Goal: Information Seeking & Learning: Understand process/instructions

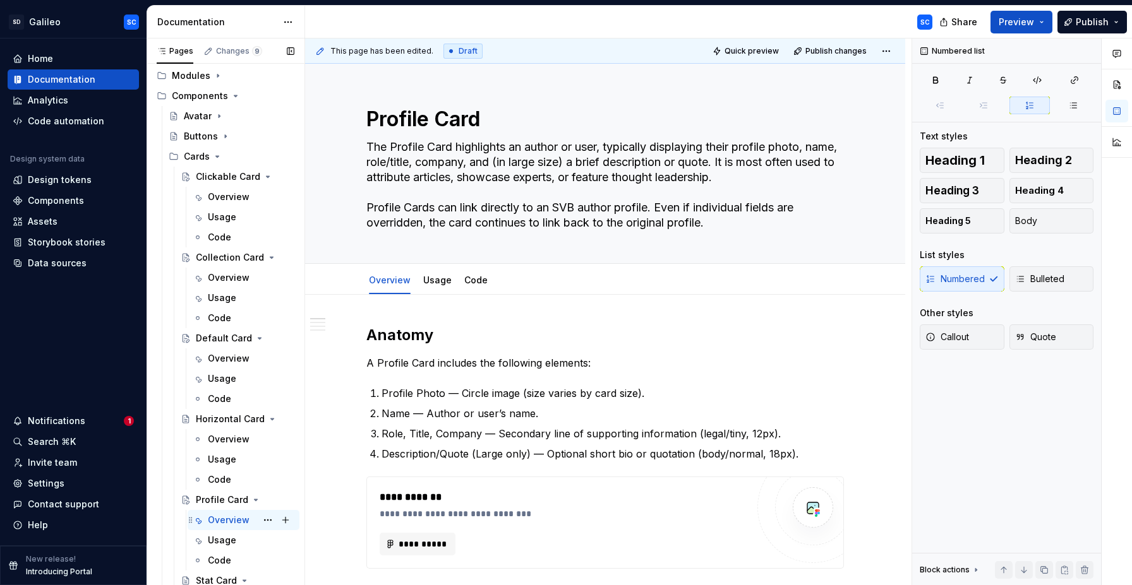
scroll to position [123, 0]
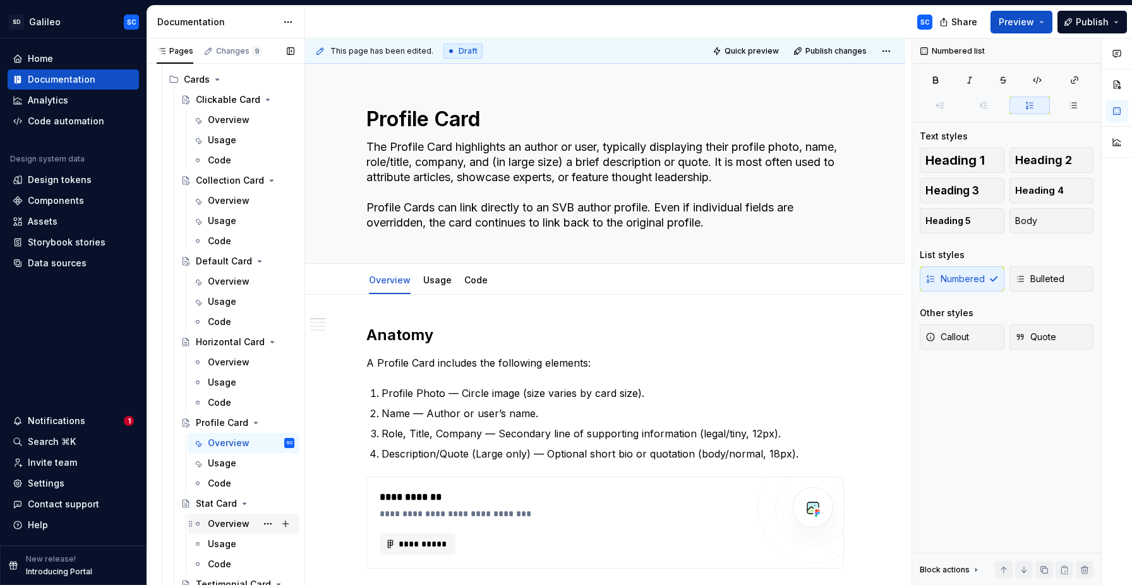
click at [223, 523] on div "Overview" at bounding box center [229, 524] width 42 height 13
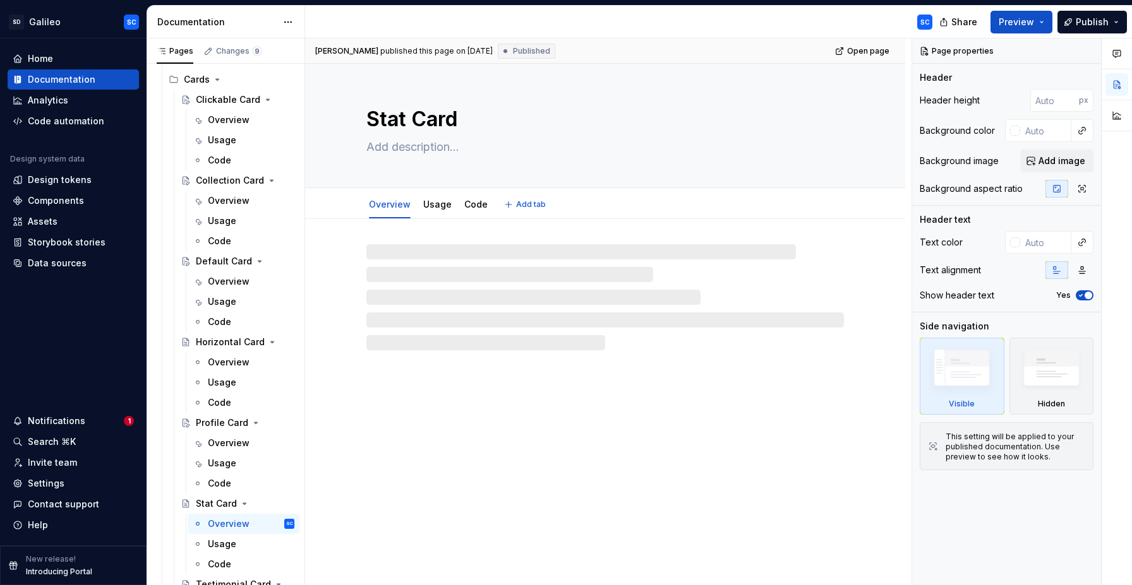
click at [498, 117] on textarea "Stat Card" at bounding box center [602, 119] width 477 height 30
click at [451, 120] on textarea "Stat Card" at bounding box center [602, 119] width 477 height 30
click at [462, 119] on textarea "Stat Card" at bounding box center [602, 119] width 477 height 30
click at [449, 124] on textarea "Stat Card" at bounding box center [602, 119] width 477 height 30
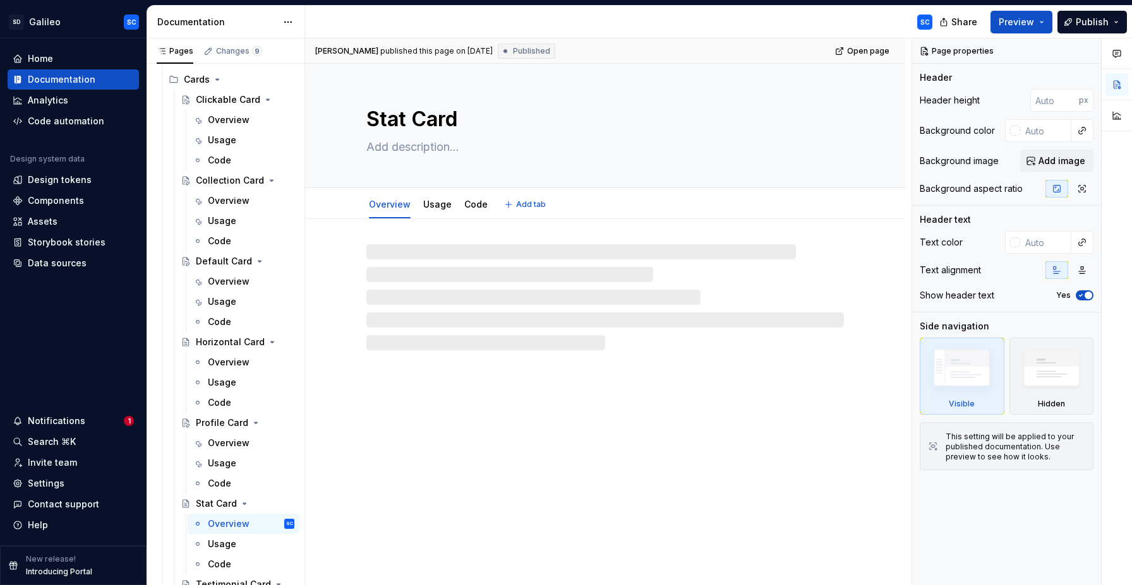
click at [473, 145] on textarea at bounding box center [602, 147] width 477 height 20
click at [403, 145] on textarea at bounding box center [602, 147] width 477 height 20
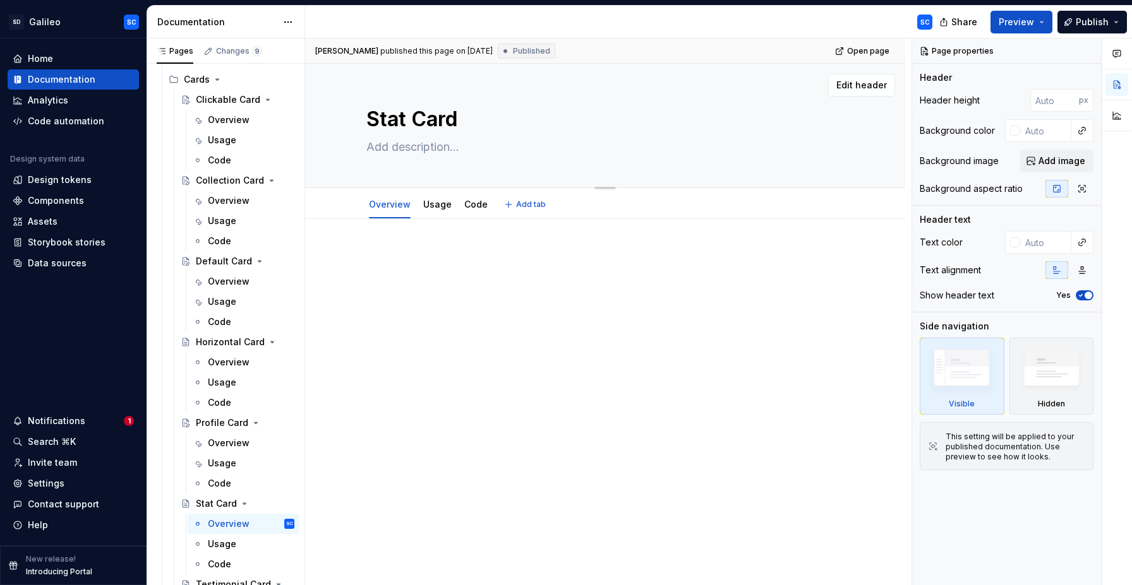
click at [419, 148] on textarea at bounding box center [602, 147] width 477 height 20
click at [873, 87] on span "Edit header" at bounding box center [861, 85] width 51 height 13
click at [515, 127] on textarea "Stat Card" at bounding box center [602, 119] width 477 height 30
type textarea "*"
type textarea "Stat Card"
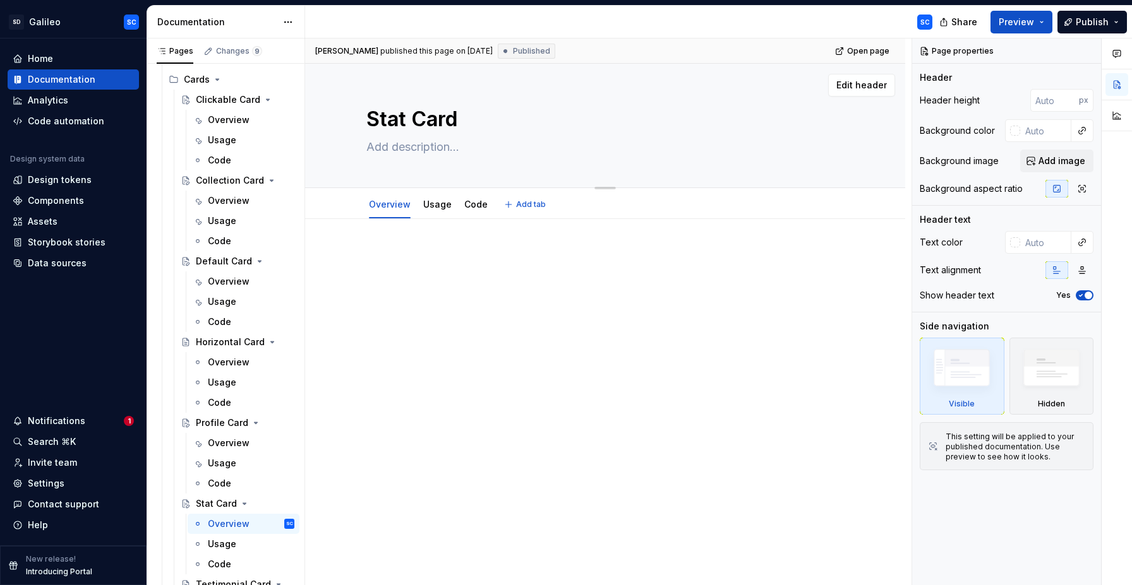
type textarea "*"
type textarea "Stat Card *"
type textarea "*"
type textarea "Stat Card"
type textarea "*"
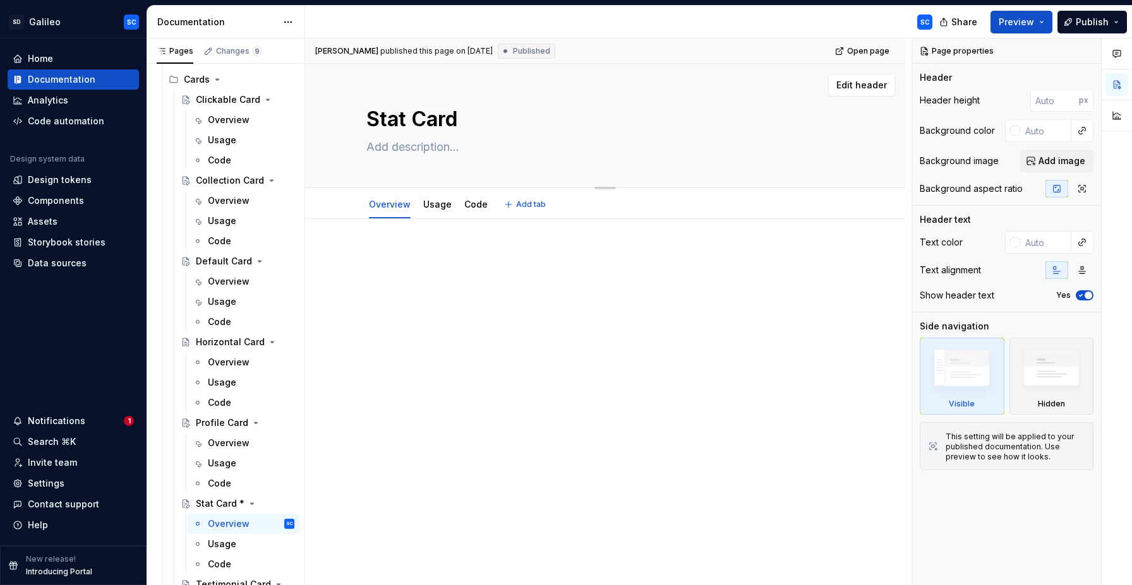
type textarea "Stat Card ("
type textarea "*"
type textarea "Stat Card (S"
type textarea "*"
type textarea "Stat Card (St"
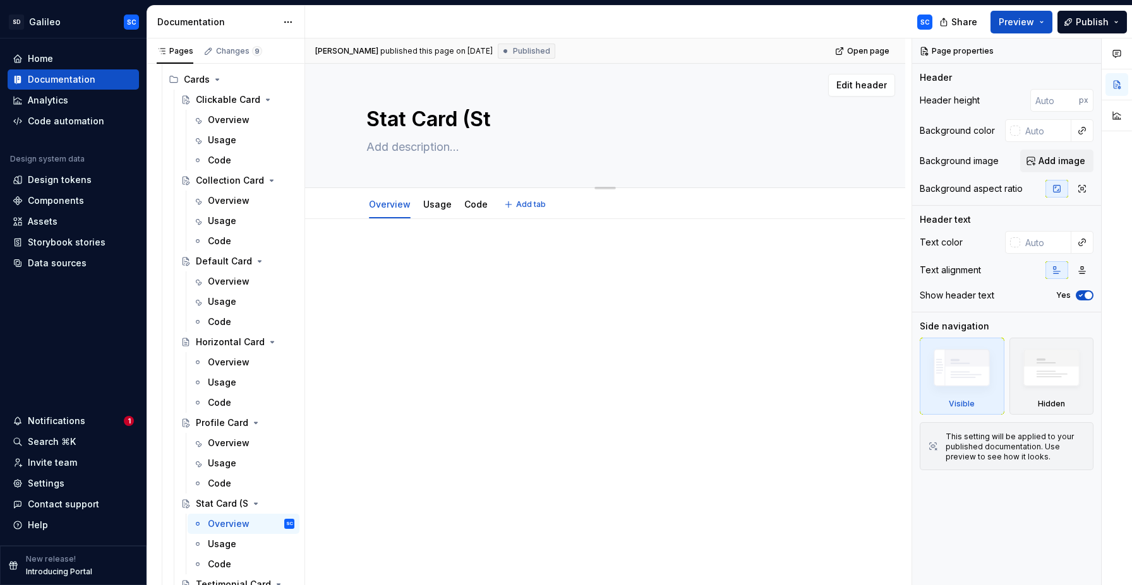
type textarea "*"
type textarea "Stat Card (Sta"
type textarea "*"
type textarea "Stat Card (Stat"
type textarea "*"
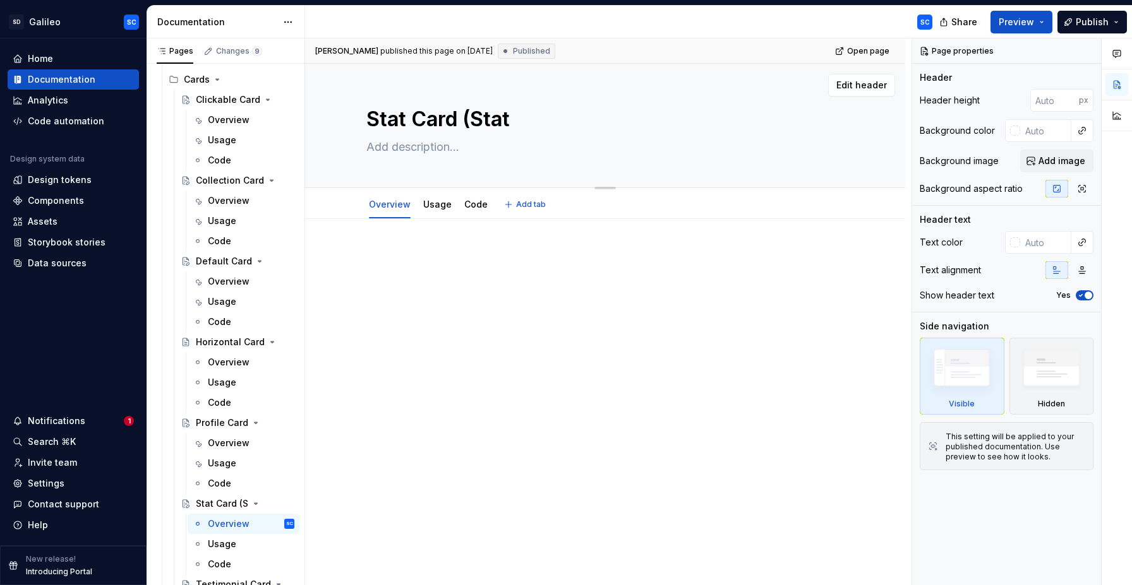
type textarea "Stat Card ([GEOGRAPHIC_DATA]"
type textarea "*"
type textarea "Stat Card (Statis"
type textarea "*"
type textarea "Stat Card (Statist"
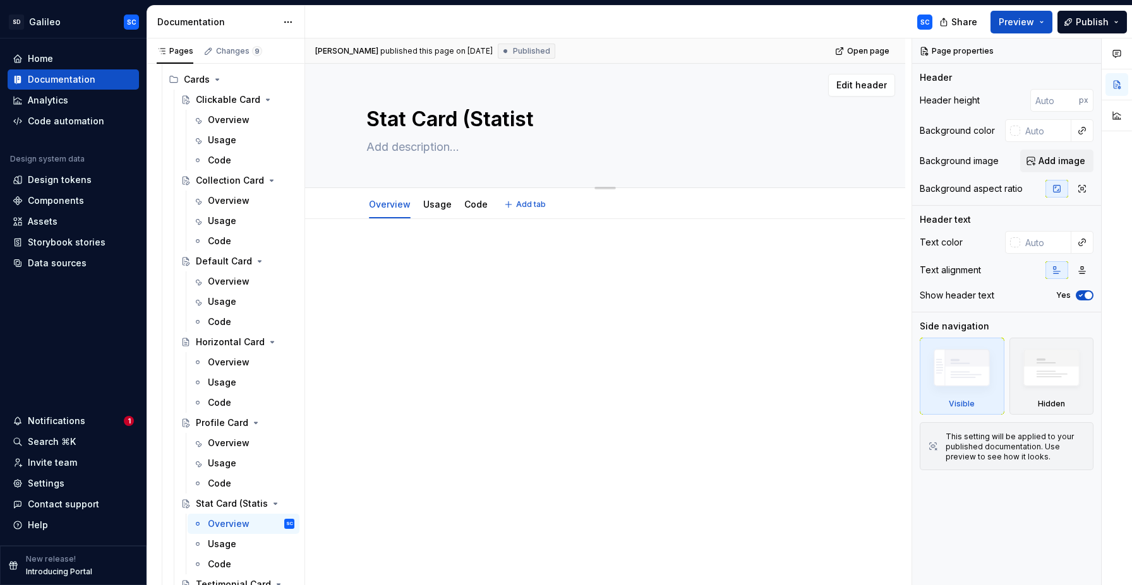
type textarea "*"
type textarea "Stat Card (Statisti"
type textarea "*"
type textarea "Stat Card (Statistic"
type textarea "*"
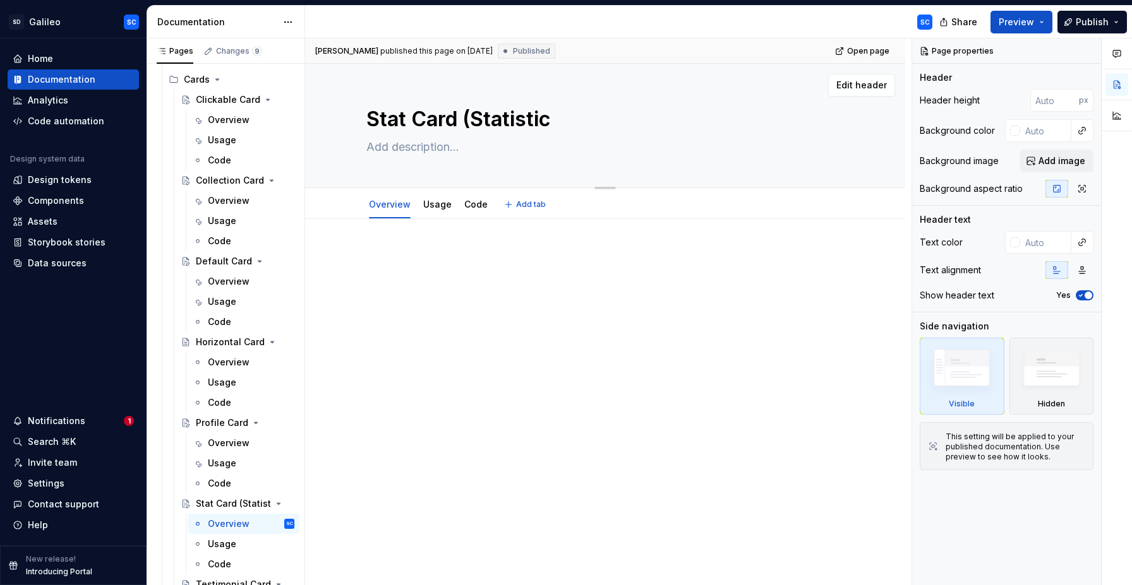
type textarea "Stat Card (Statistics"
type textarea "*"
type textarea "Stat Card (Statistics)"
type textarea "*"
type textarea "Stat Card (Statistics)"
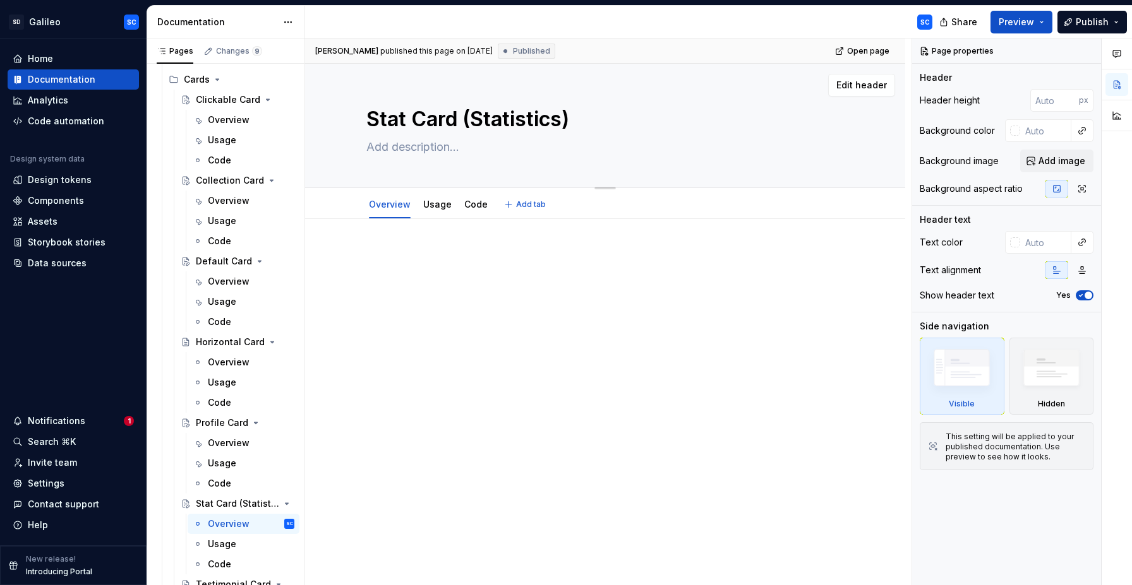
click at [460, 152] on textarea at bounding box center [602, 147] width 477 height 20
paste textarea "The Stats Card highlights a key metric with an optional count-up animation. Use…"
type textarea "*"
type textarea "The Stats Card highlights a key metric with an optional count-up animation. Use…"
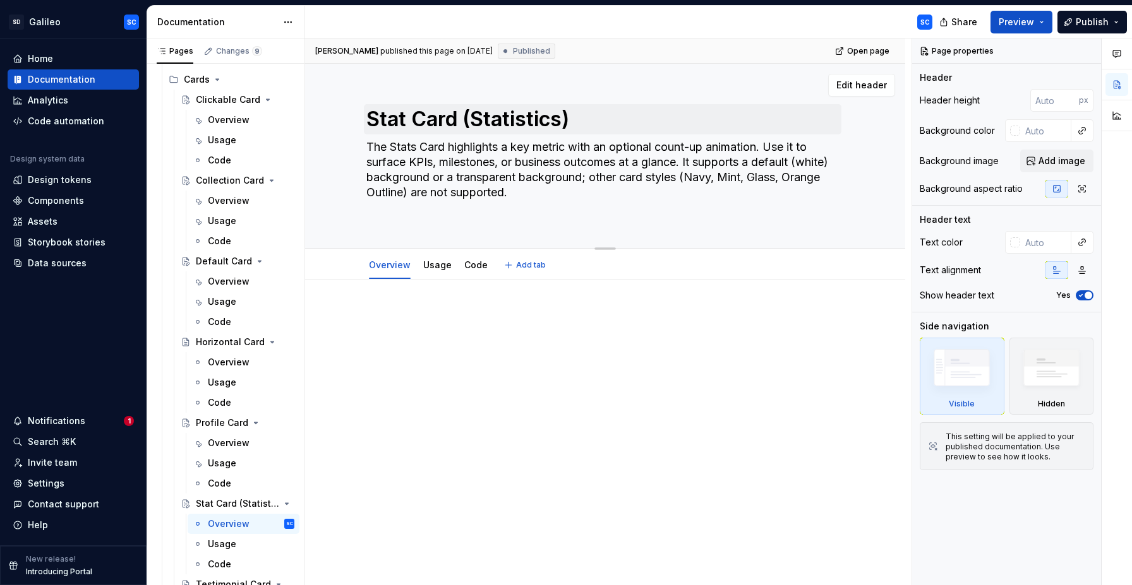
type textarea "*"
type textarea "The Stats Card highlights a key metric with an optional count-up animation. Use…"
type textarea "*"
type textarea "The Stats Card highlights a key metric with an optional count-up animation. Use…"
click at [407, 123] on textarea "Stat Card (Statistics)" at bounding box center [602, 119] width 477 height 30
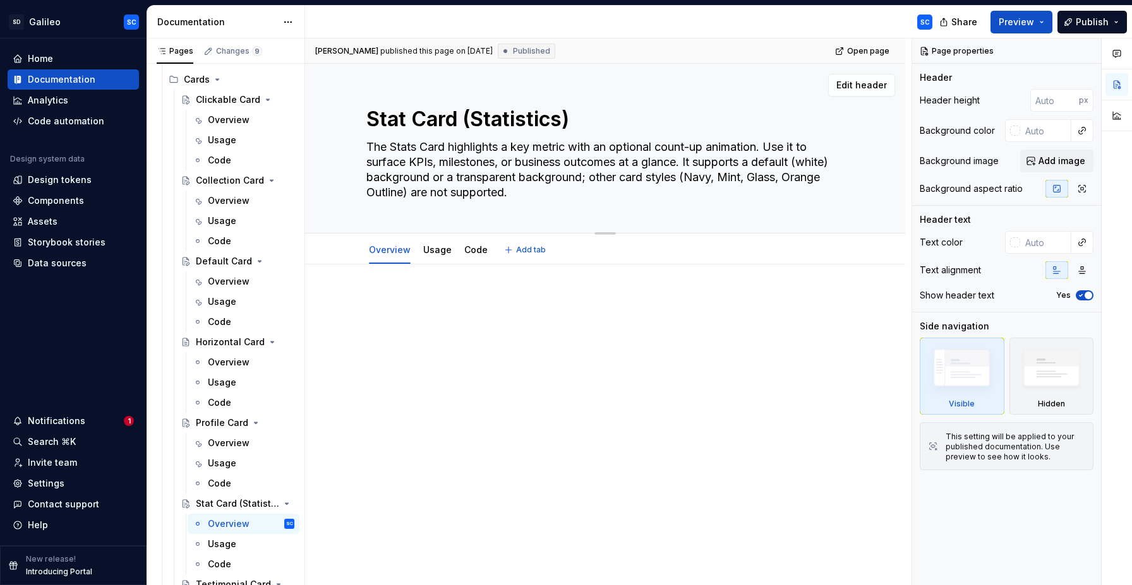
type textarea "*"
type textarea "s"
type textarea "*"
type textarea "Stat Card (Statistics)"
click at [408, 122] on textarea "Stat Card (Statistics)" at bounding box center [602, 119] width 477 height 30
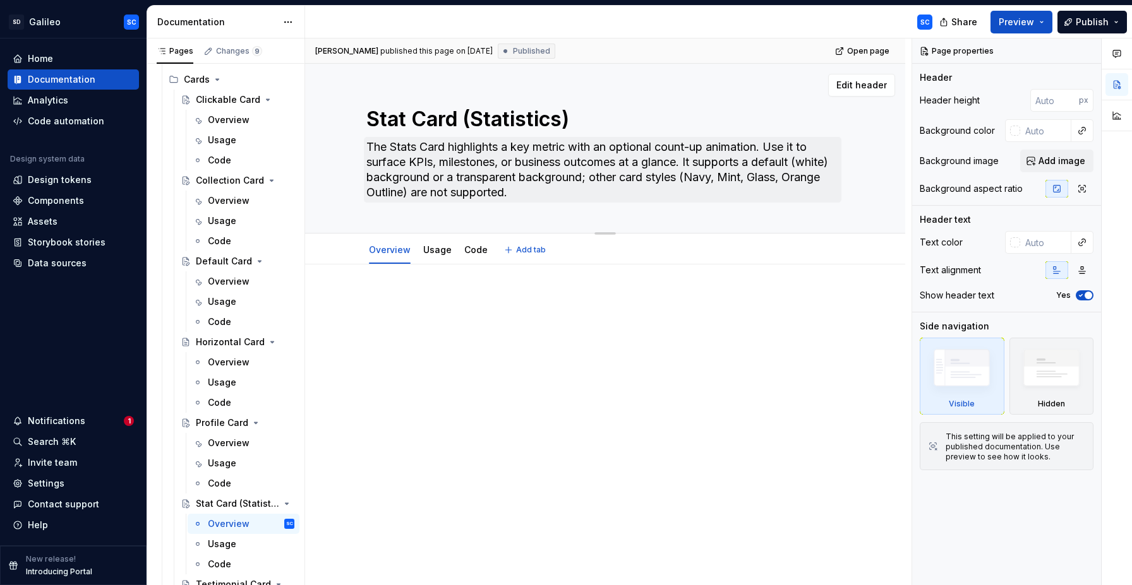
type textarea "*"
type textarea "Stats Card (Statistics)"
type textarea "*"
type textarea "Stats Card (Statistics)"
drag, startPoint x: 694, startPoint y: 162, endPoint x: 693, endPoint y: 186, distance: 24.0
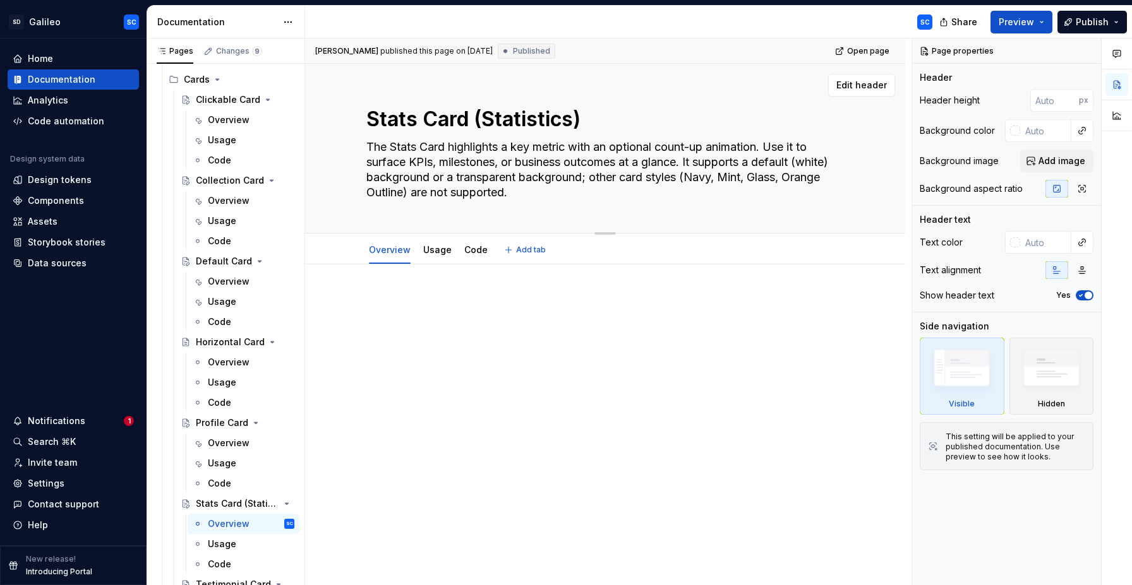
click at [693, 187] on textarea "The Stats Card highlights a key metric with an optional count-up animation. Use…" at bounding box center [602, 170] width 477 height 66
click at [693, 186] on textarea "The Stats Card highlights a key metric with an optional count-up animation. Use…" at bounding box center [602, 170] width 477 height 66
drag, startPoint x: 692, startPoint y: 164, endPoint x: 694, endPoint y: 191, distance: 27.2
click at [694, 191] on textarea "The Stats Card highlights a key metric with an optional count-up animation. Use…" at bounding box center [602, 170] width 477 height 66
type textarea "*"
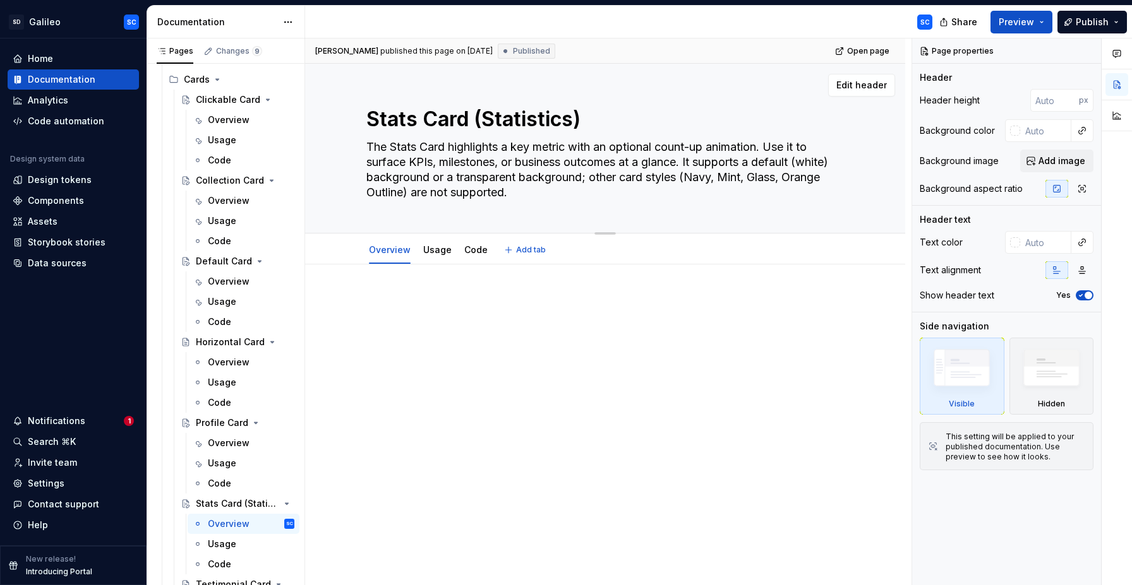
type textarea "The Stats Card highlights a key metric with an optional count-up animation. Use…"
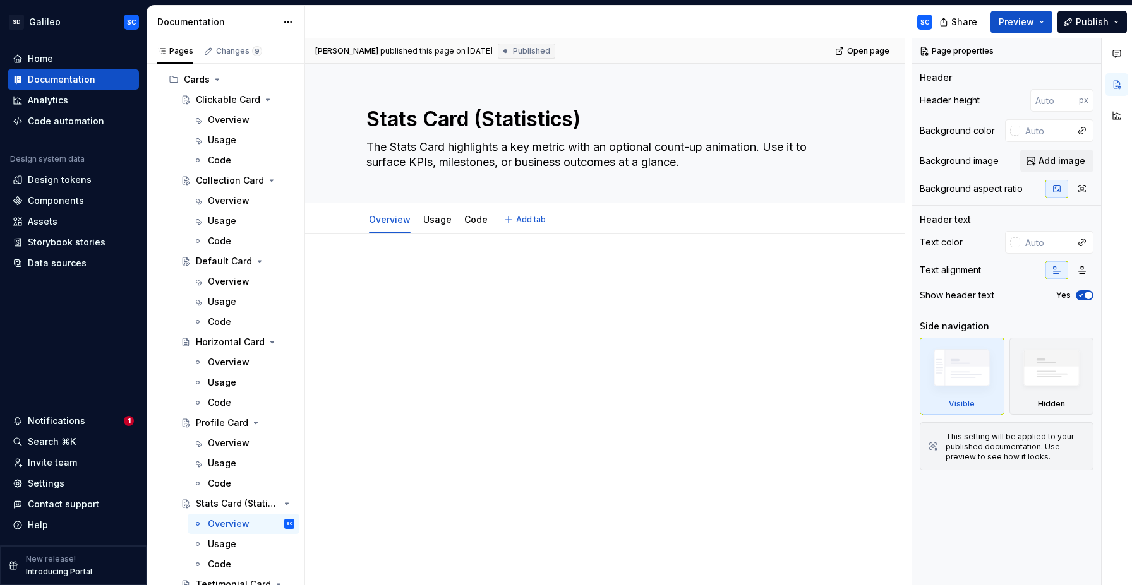
type textarea "*"
type textarea "The Stats Card highlights a key metric with an optional count-up animation. Use…"
click at [527, 268] on p at bounding box center [604, 272] width 477 height 15
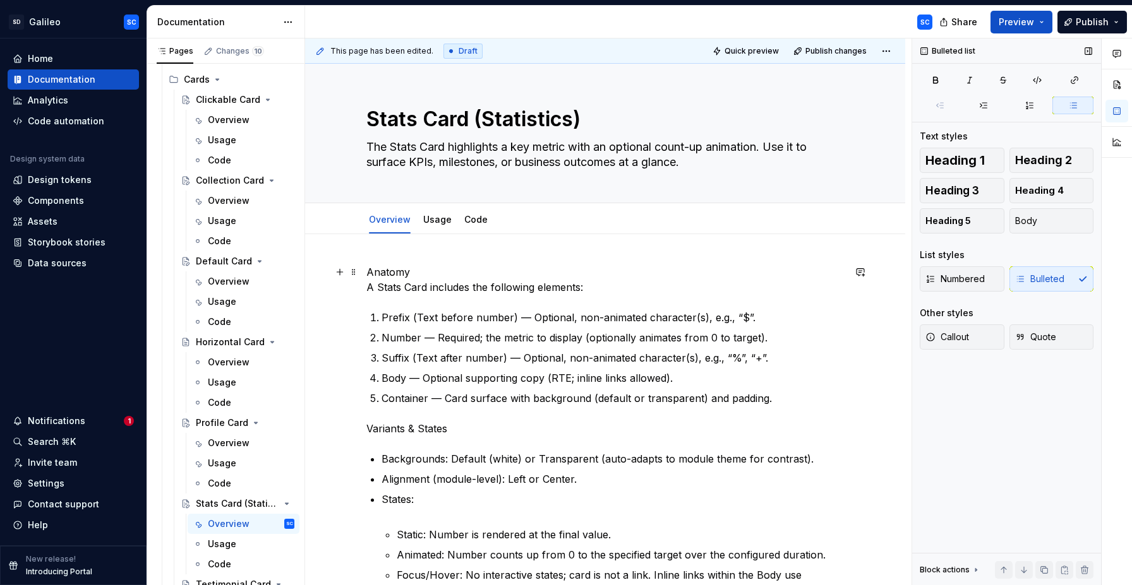
click at [430, 273] on p "Anatomy A Stats Card includes the following elements:" at bounding box center [604, 280] width 477 height 30
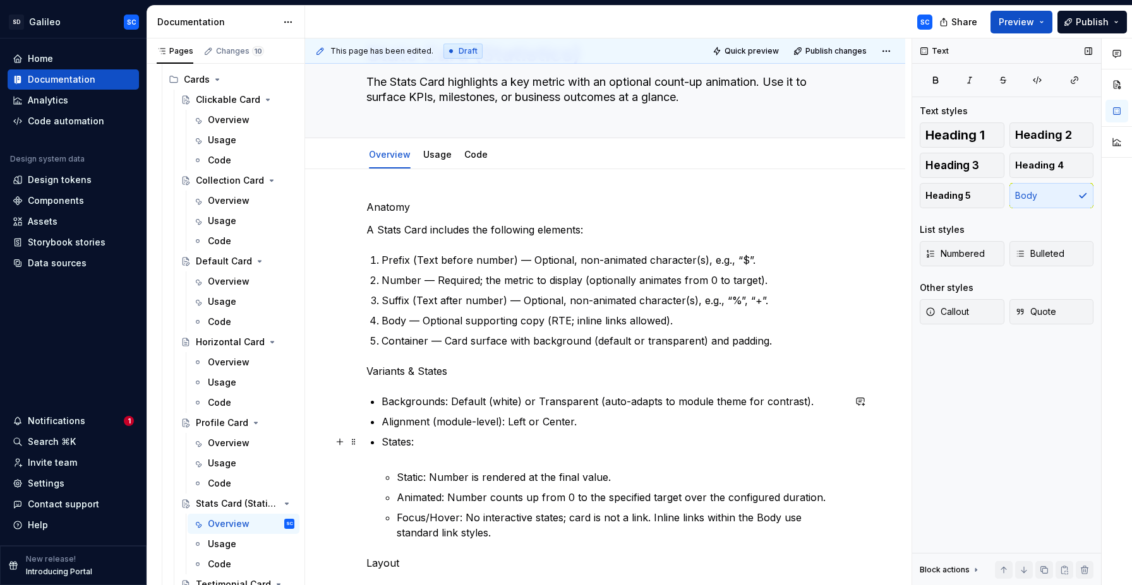
scroll to position [64, 0]
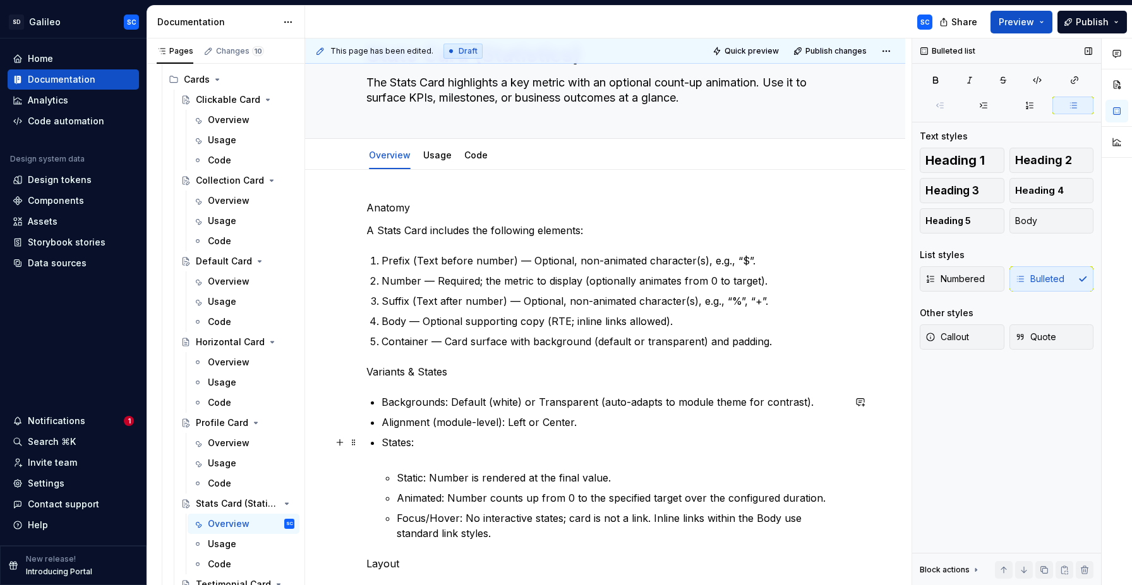
click at [436, 460] on p "States:" at bounding box center [612, 450] width 462 height 30
type textarea "*"
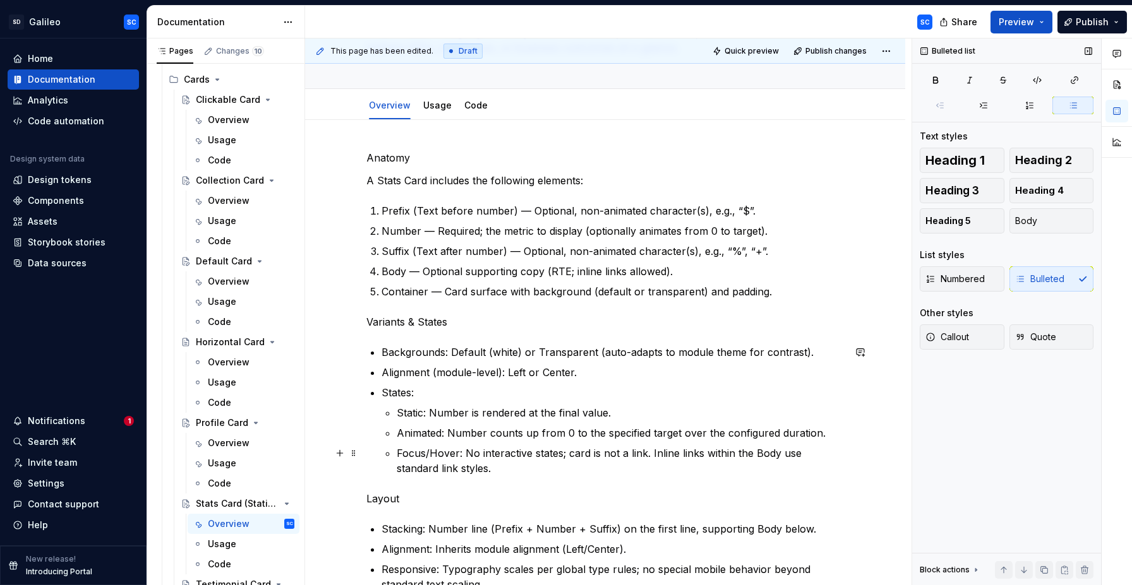
scroll to position [129, 0]
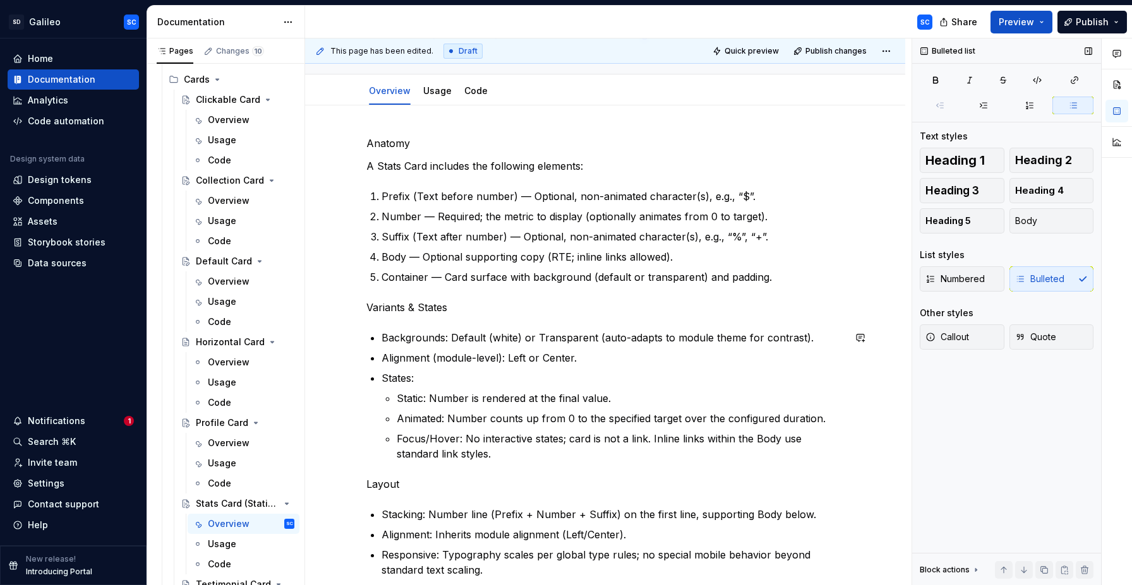
click at [380, 505] on div "Anatomy A Stats Card includes the following elements: Prefix (Text before numbe…" at bounding box center [604, 357] width 477 height 442
click at [387, 479] on p "Layout" at bounding box center [604, 484] width 477 height 15
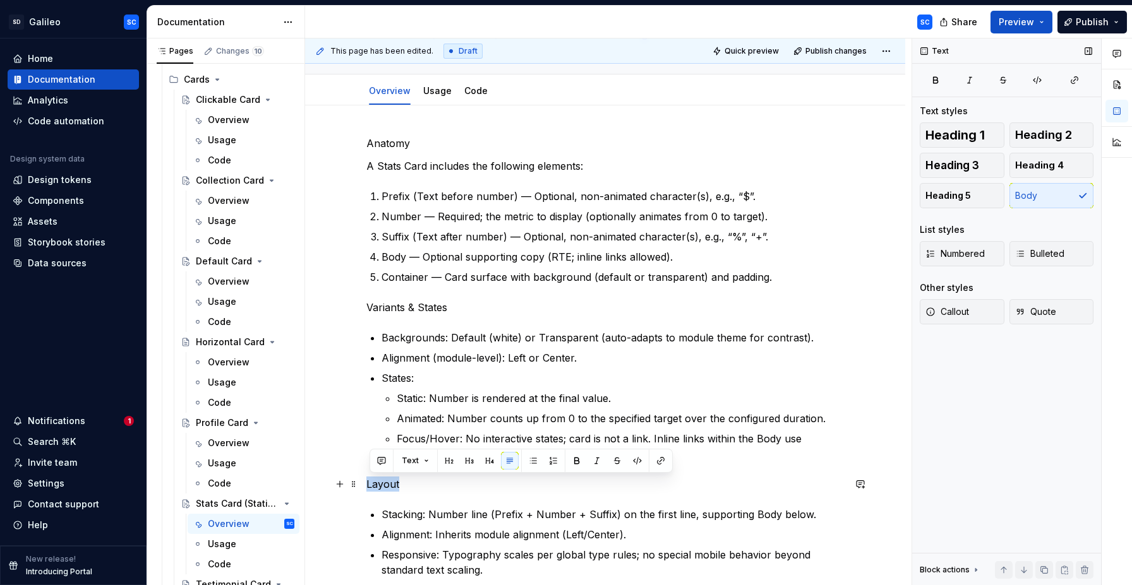
click at [387, 479] on p "Layout" at bounding box center [604, 484] width 477 height 15
click at [445, 463] on button "button" at bounding box center [449, 461] width 18 height 18
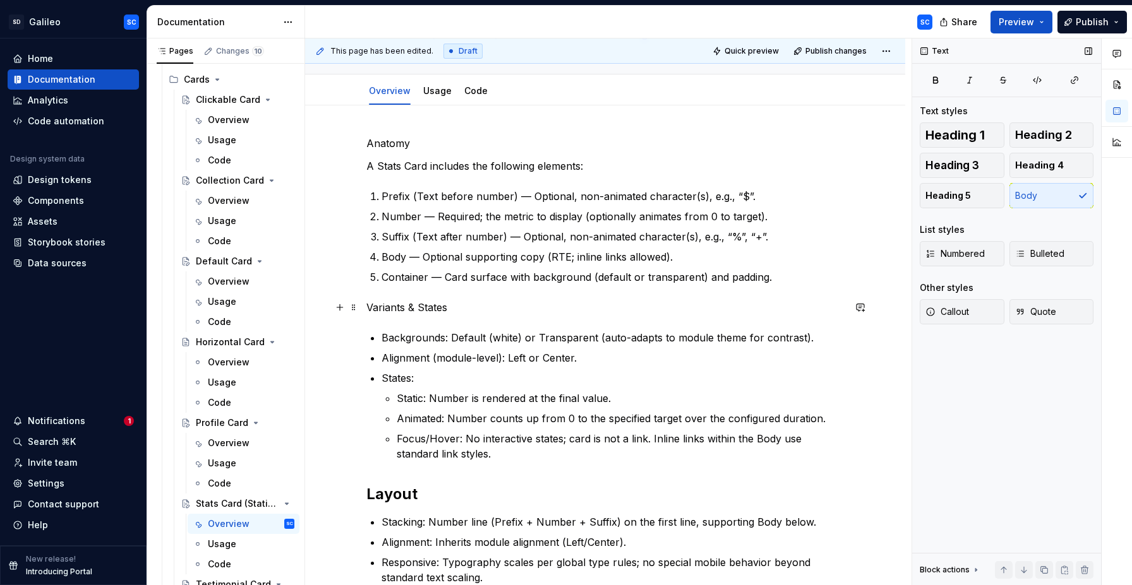
click at [394, 309] on p "Variants & States" at bounding box center [604, 307] width 477 height 15
drag, startPoint x: 394, startPoint y: 309, endPoint x: 426, endPoint y: 308, distance: 32.2
click at [426, 308] on p "Variants & States" at bounding box center [604, 307] width 477 height 15
click at [445, 284] on button "button" at bounding box center [449, 284] width 18 height 18
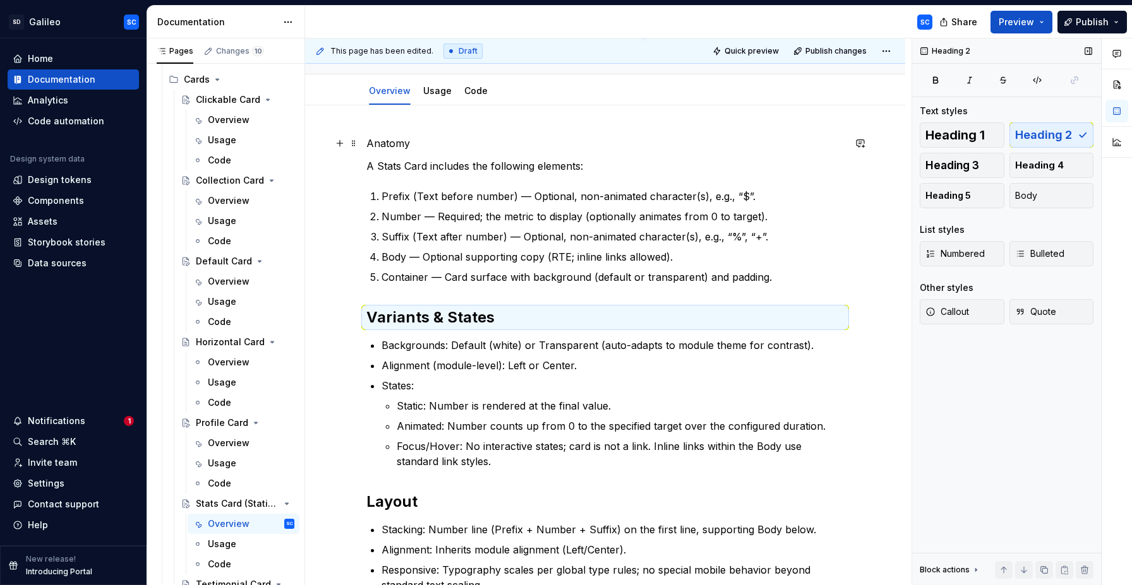
click at [396, 143] on p "Anatomy" at bounding box center [604, 143] width 477 height 15
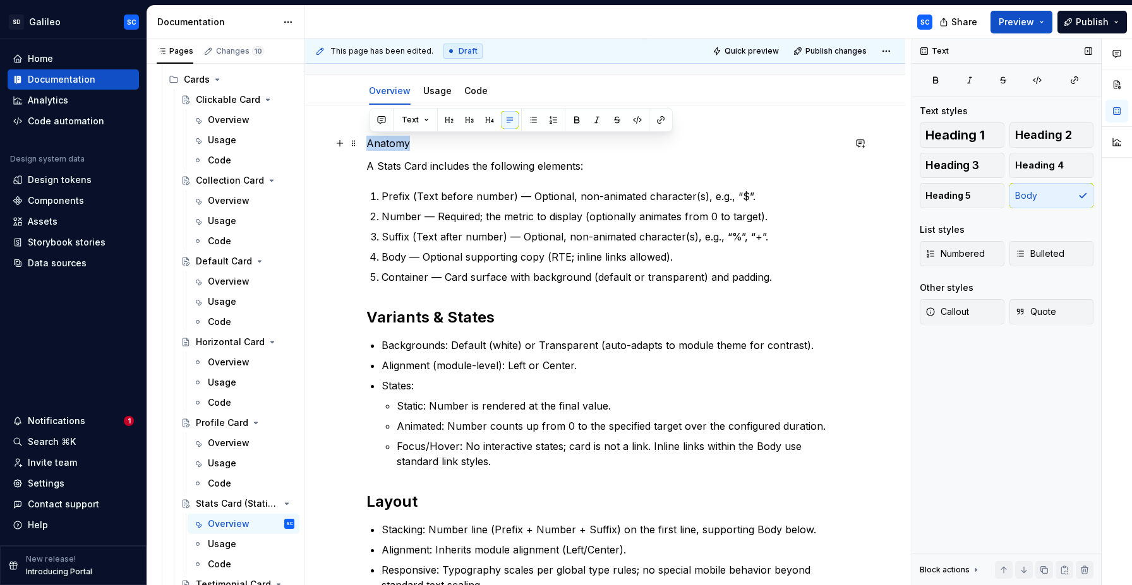
click at [396, 143] on p "Anatomy" at bounding box center [604, 143] width 477 height 15
click at [450, 123] on button "button" at bounding box center [449, 120] width 18 height 18
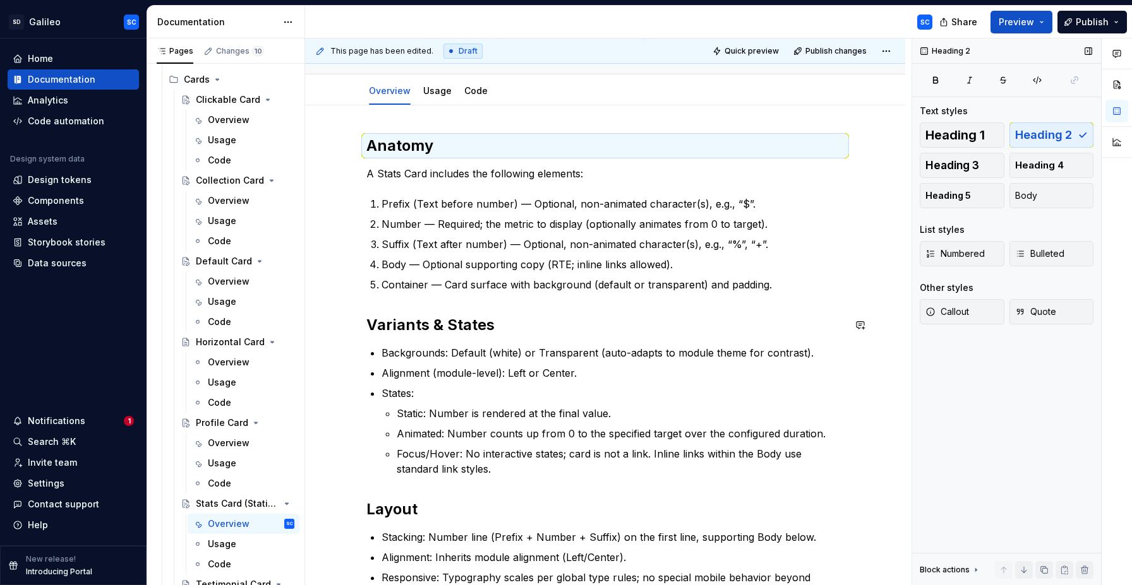
click at [469, 302] on div "Anatomy A Stats Card includes the following elements: Prefix (Text before numbe…" at bounding box center [604, 368] width 477 height 465
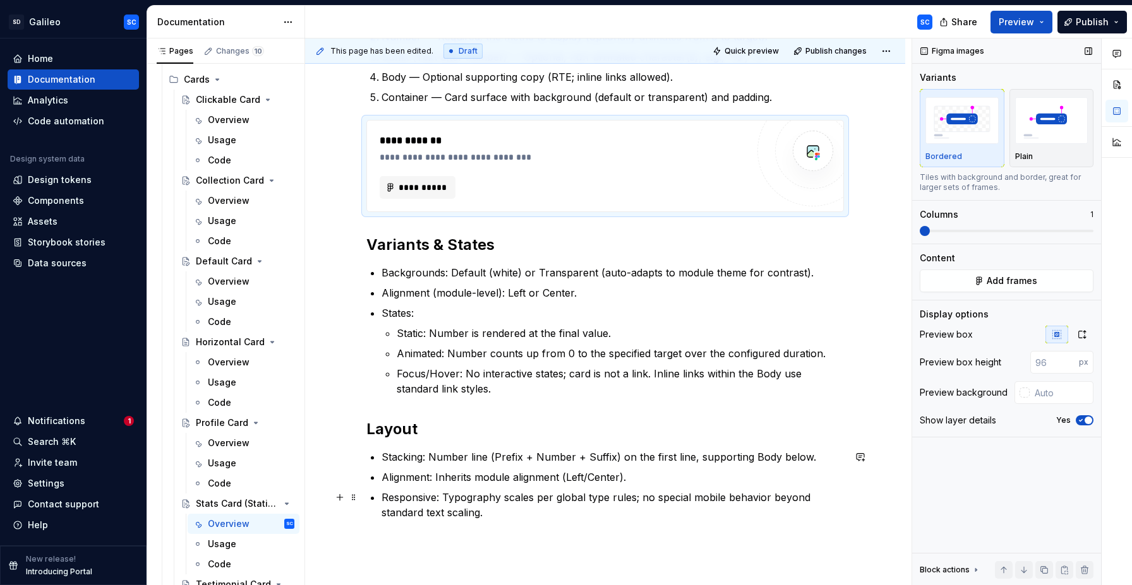
scroll to position [441, 0]
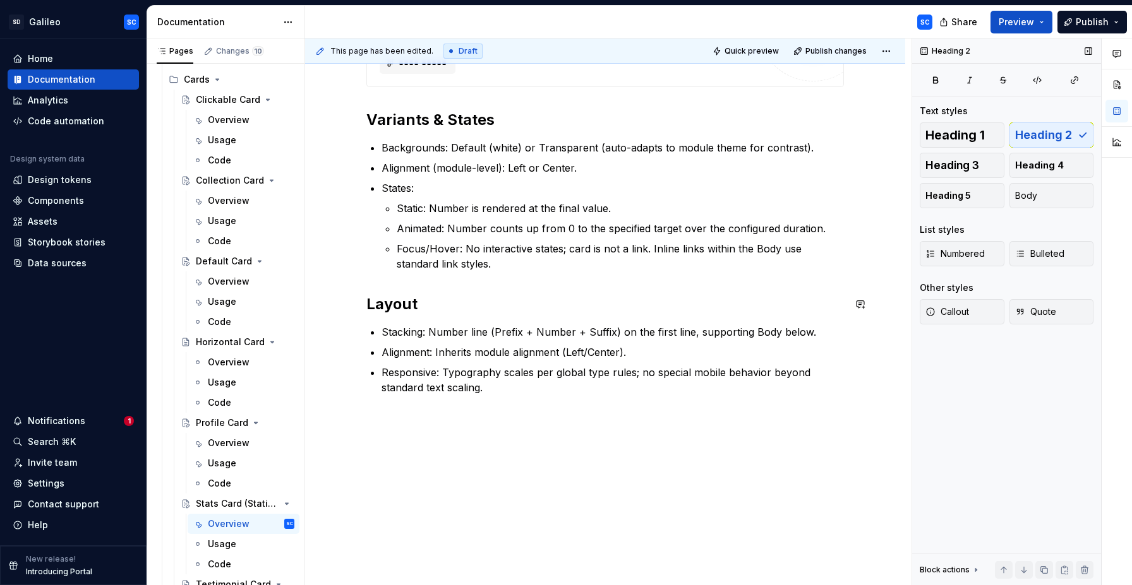
click at [389, 284] on div "**********" at bounding box center [604, 109] width 477 height 572
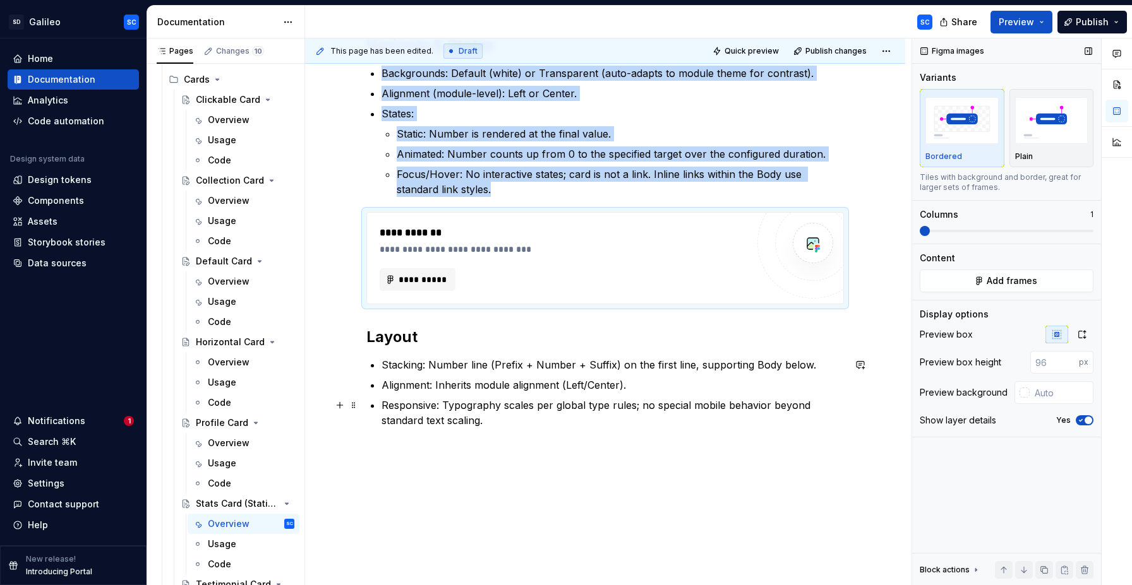
scroll to position [549, 0]
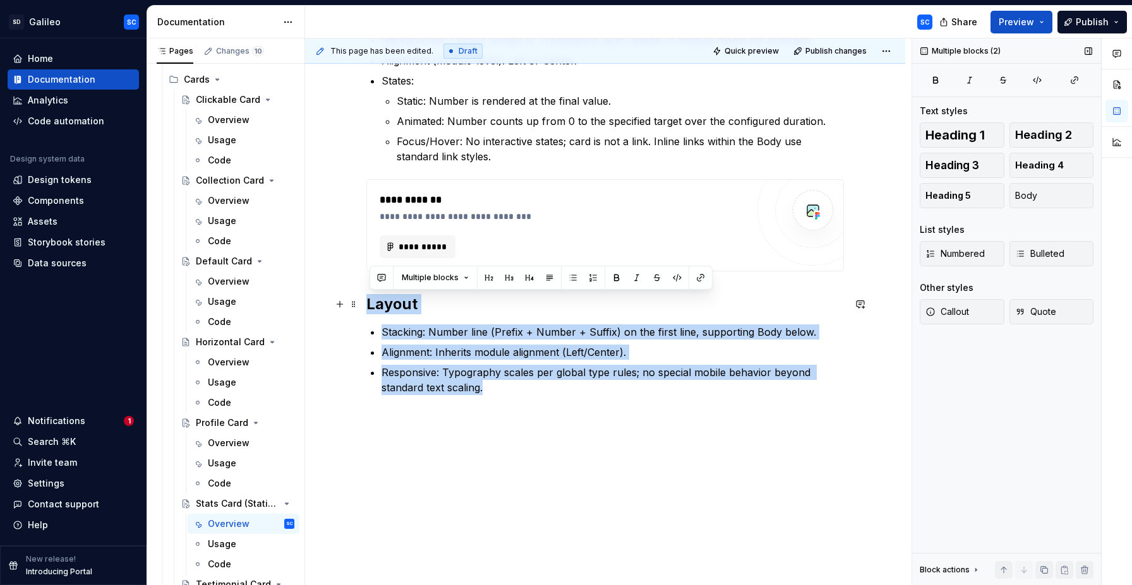
drag, startPoint x: 527, startPoint y: 403, endPoint x: 366, endPoint y: 302, distance: 189.6
click at [366, 302] on div "**********" at bounding box center [605, 136] width 600 height 900
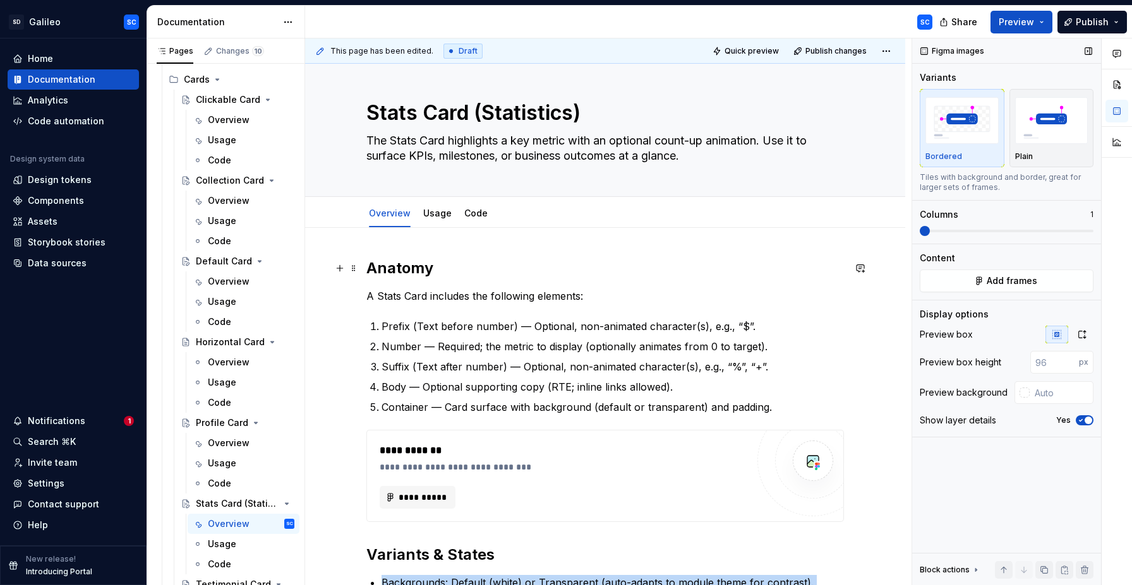
scroll to position [0, 0]
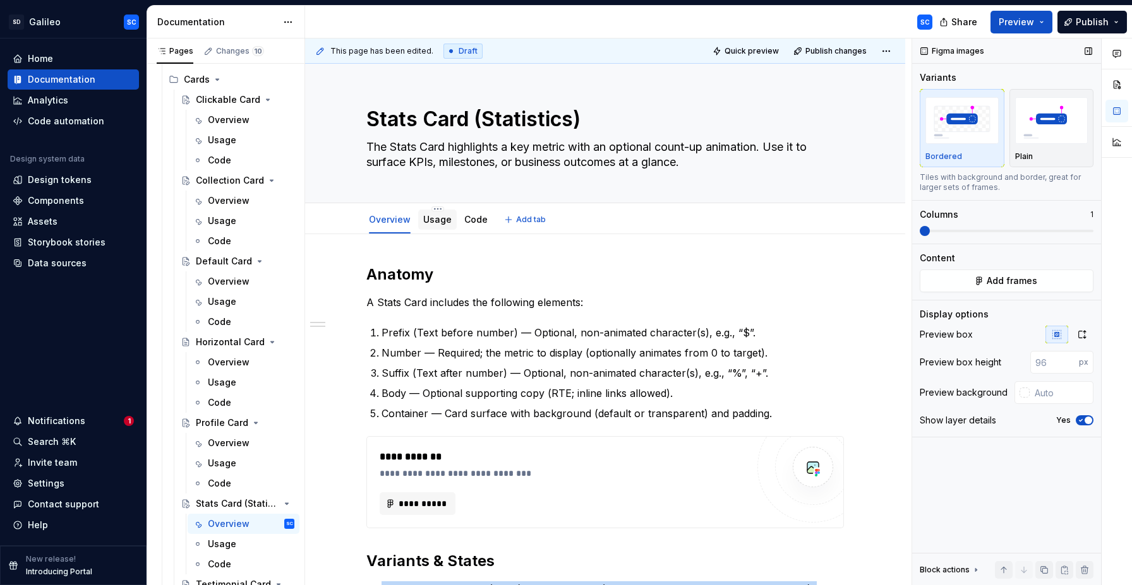
click at [434, 224] on link "Usage" at bounding box center [437, 219] width 28 height 11
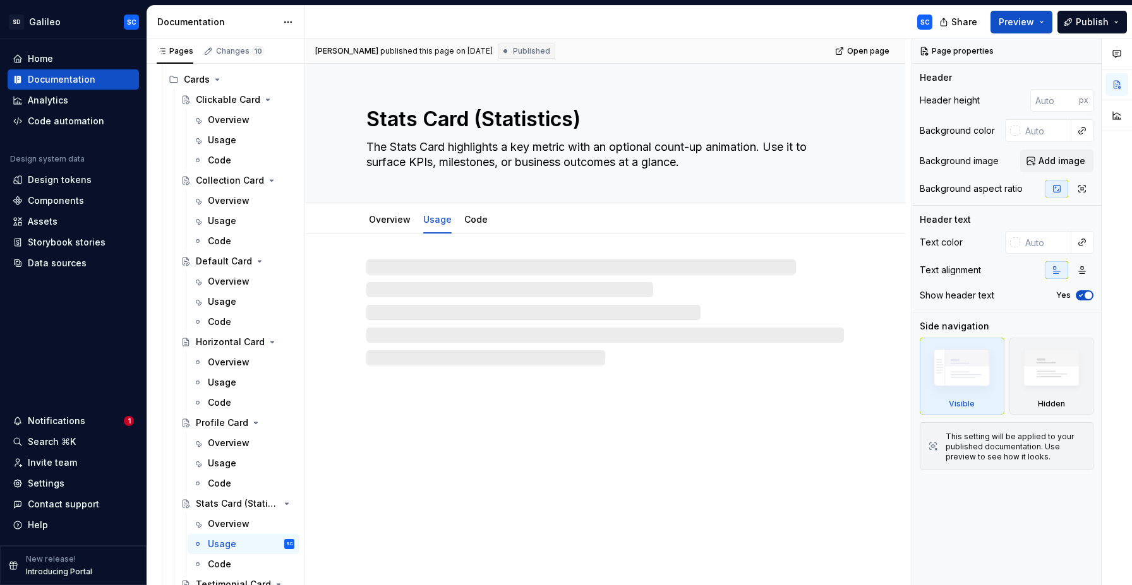
type textarea "*"
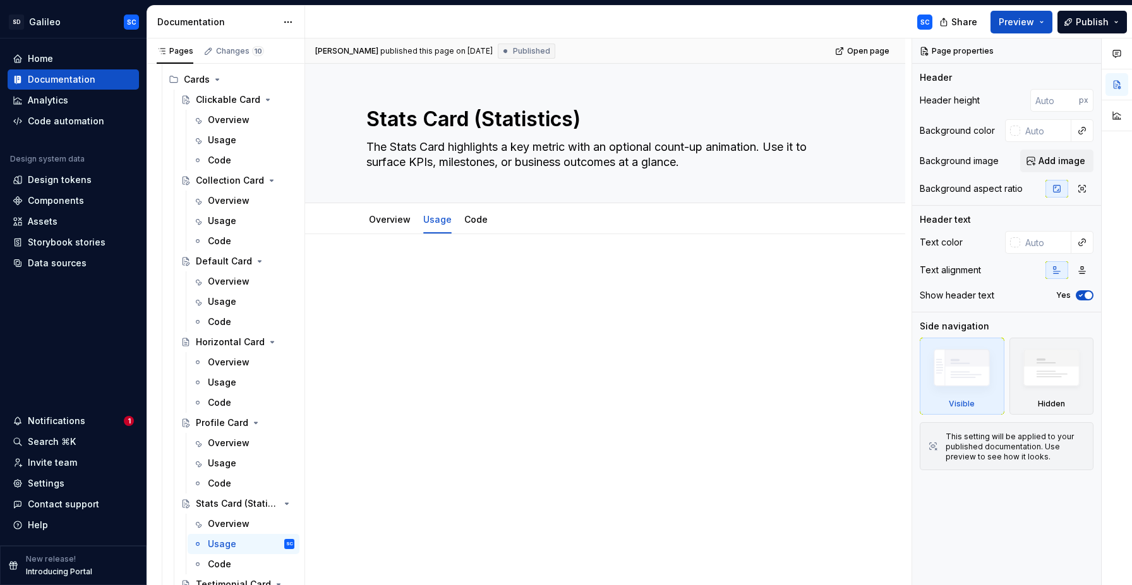
click at [413, 255] on div at bounding box center [605, 368] width 600 height 269
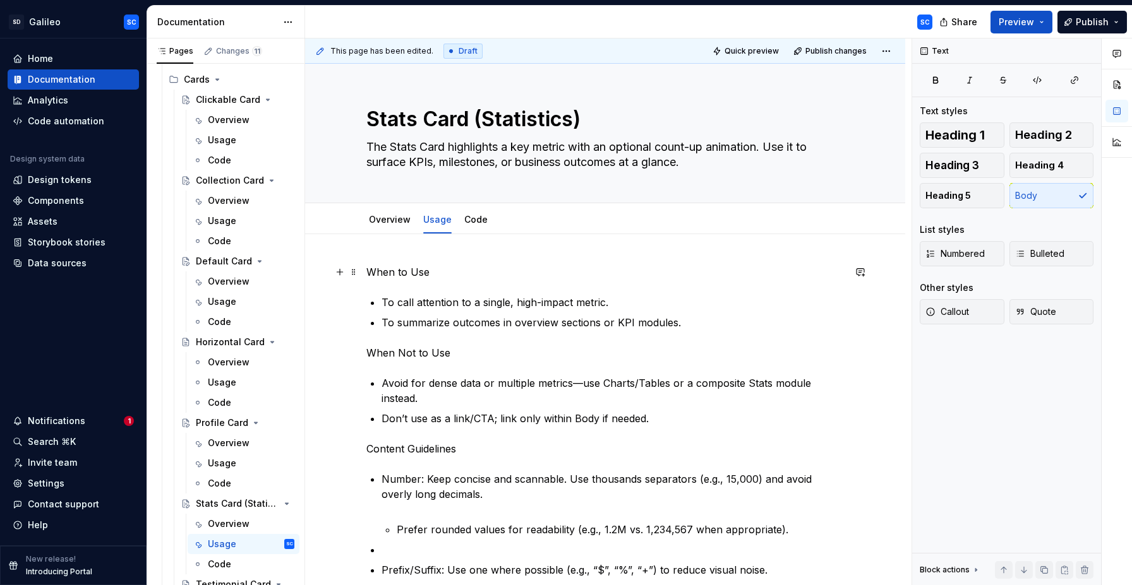
click at [388, 272] on p "When to Use" at bounding box center [604, 272] width 477 height 15
drag, startPoint x: 446, startPoint y: 243, endPoint x: 457, endPoint y: 288, distance: 46.1
click at [446, 244] on button "button" at bounding box center [449, 249] width 18 height 18
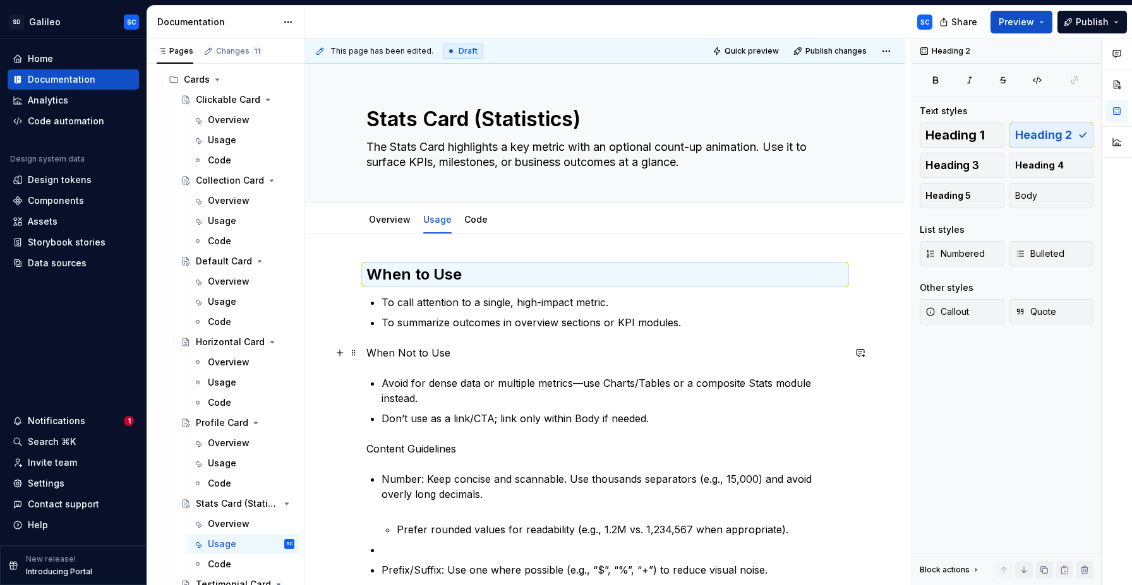
click at [422, 348] on p "When Not to Use" at bounding box center [604, 352] width 477 height 15
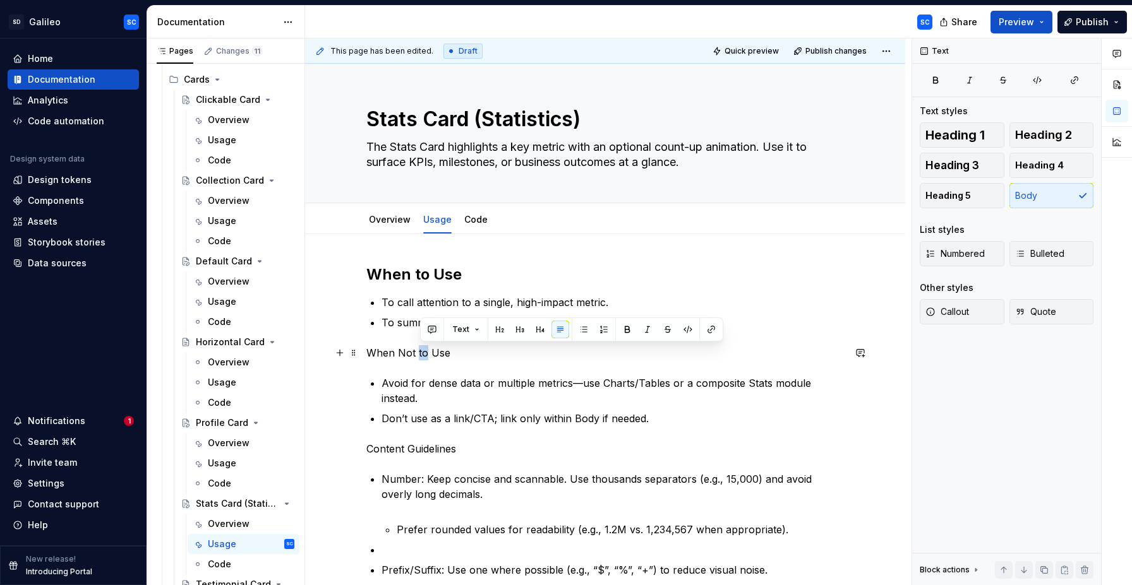
click at [422, 348] on p "When Not to Use" at bounding box center [604, 352] width 477 height 15
drag, startPoint x: 446, startPoint y: 329, endPoint x: 450, endPoint y: 346, distance: 17.5
click at [448, 331] on button "button" at bounding box center [449, 330] width 18 height 18
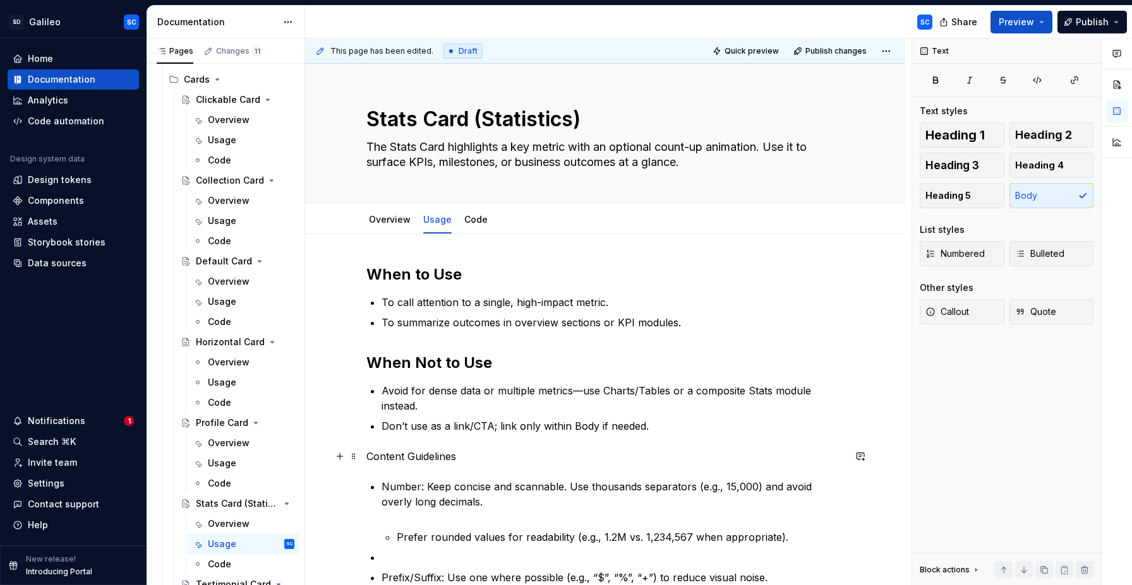
click at [417, 453] on p "Content Guidelines" at bounding box center [604, 456] width 477 height 15
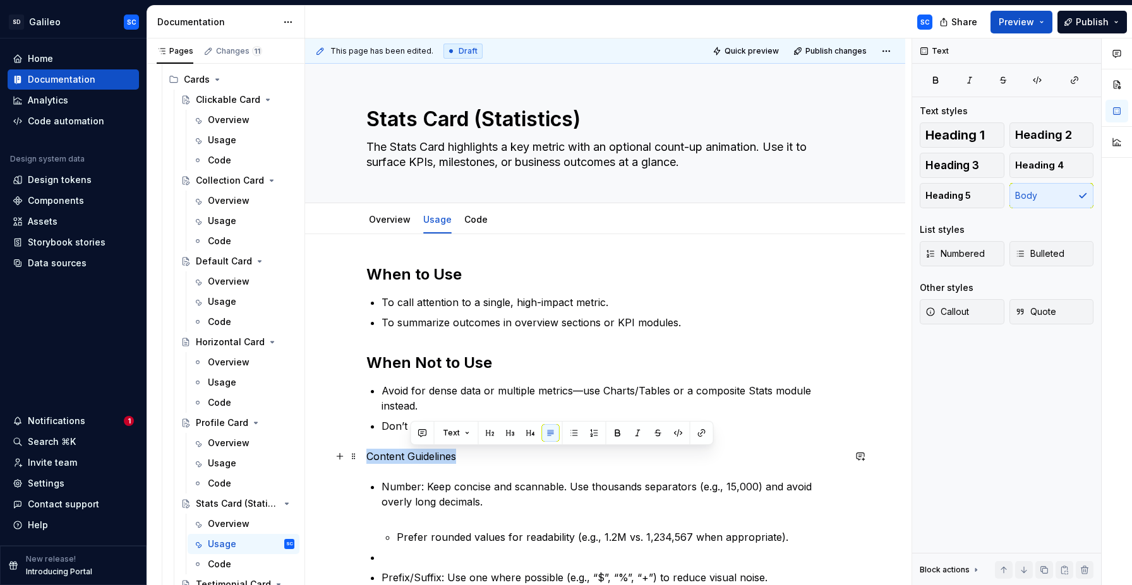
click at [417, 453] on p "Content Guidelines" at bounding box center [604, 456] width 477 height 15
drag, startPoint x: 446, startPoint y: 434, endPoint x: 454, endPoint y: 444, distance: 12.6
click at [446, 434] on button "button" at bounding box center [449, 433] width 18 height 18
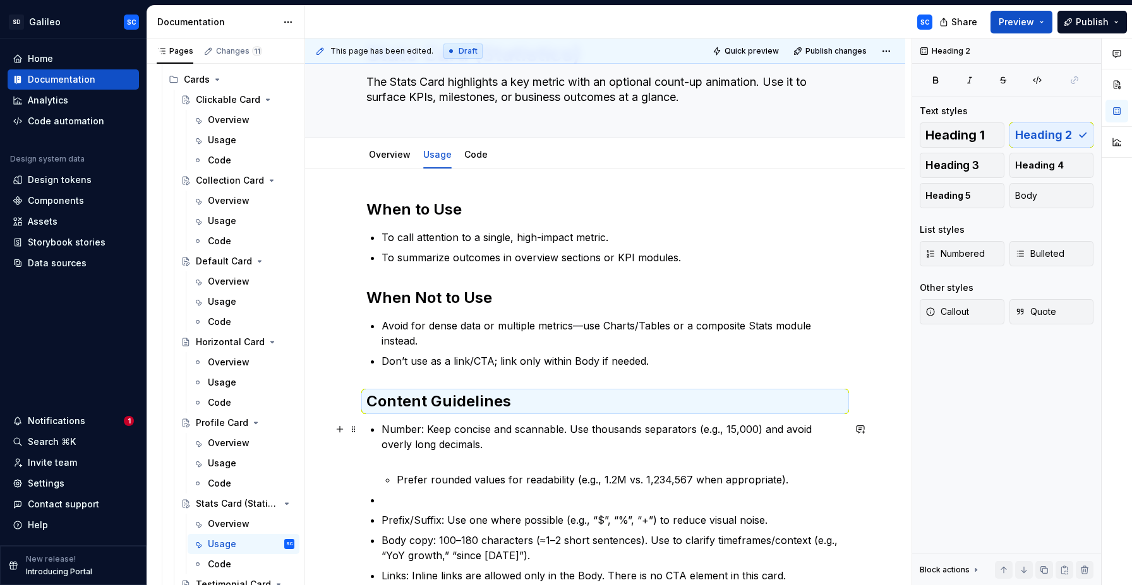
scroll to position [68, 0]
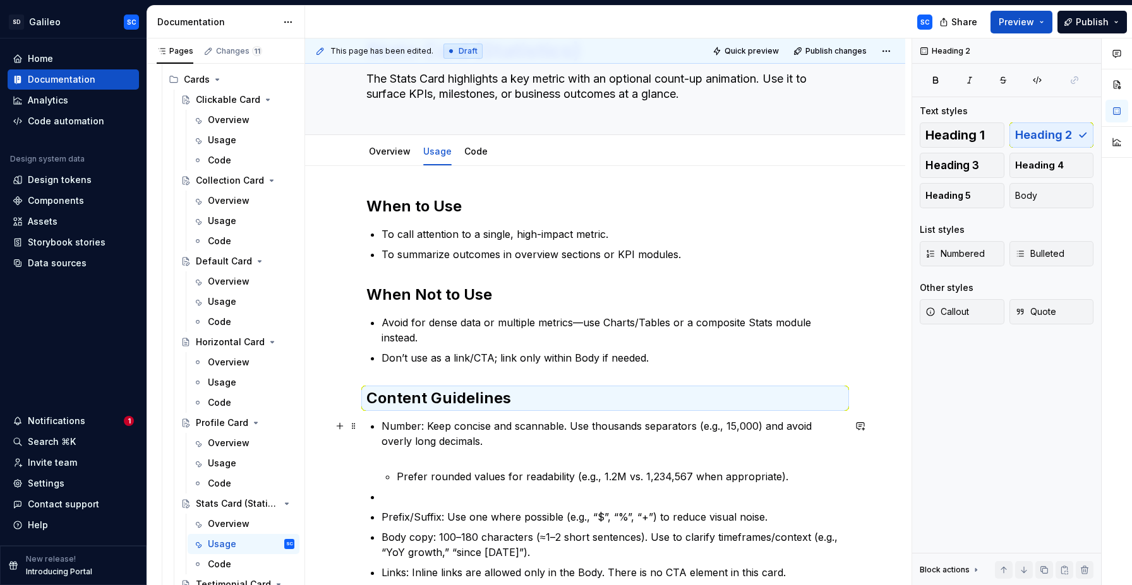
click at [470, 461] on p "Number: Keep concise and scannable. Use thousands separators (e.g., 15,000) and…" at bounding box center [612, 441] width 462 height 45
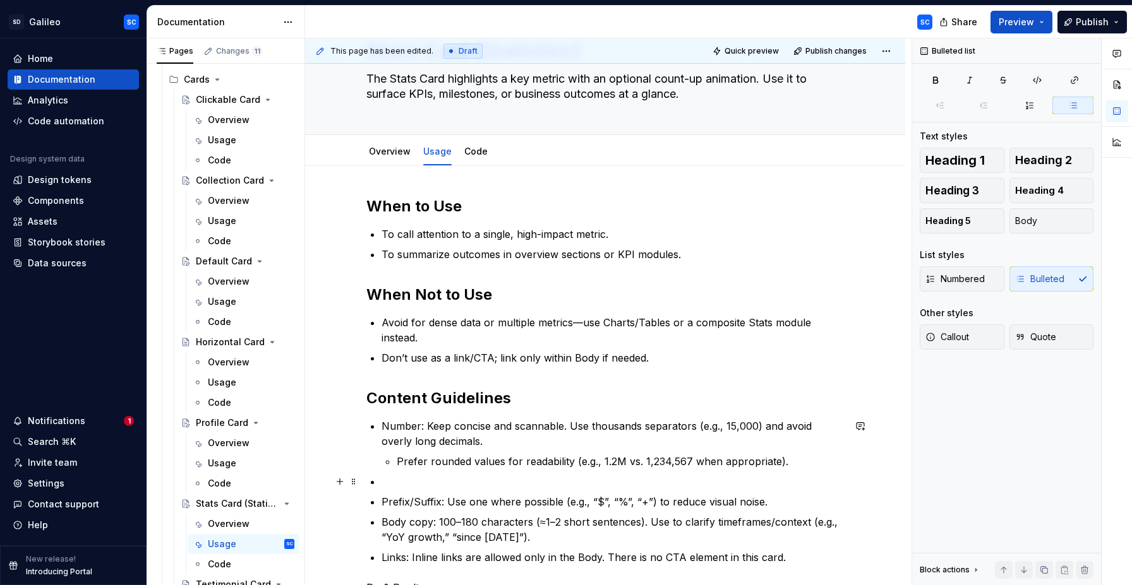
scroll to position [88, 0]
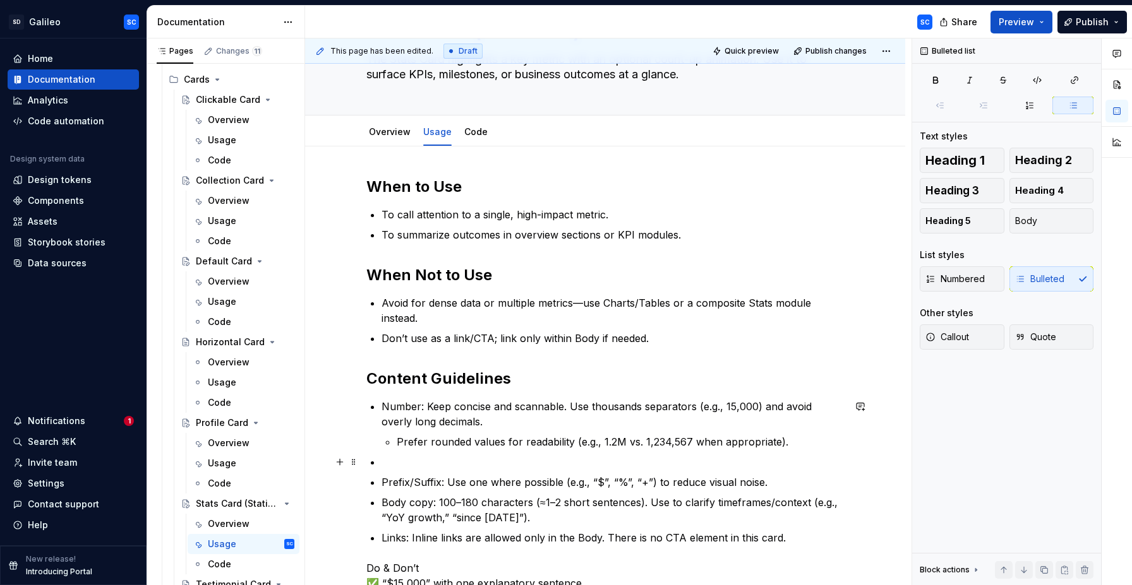
click at [477, 458] on p at bounding box center [612, 462] width 462 height 15
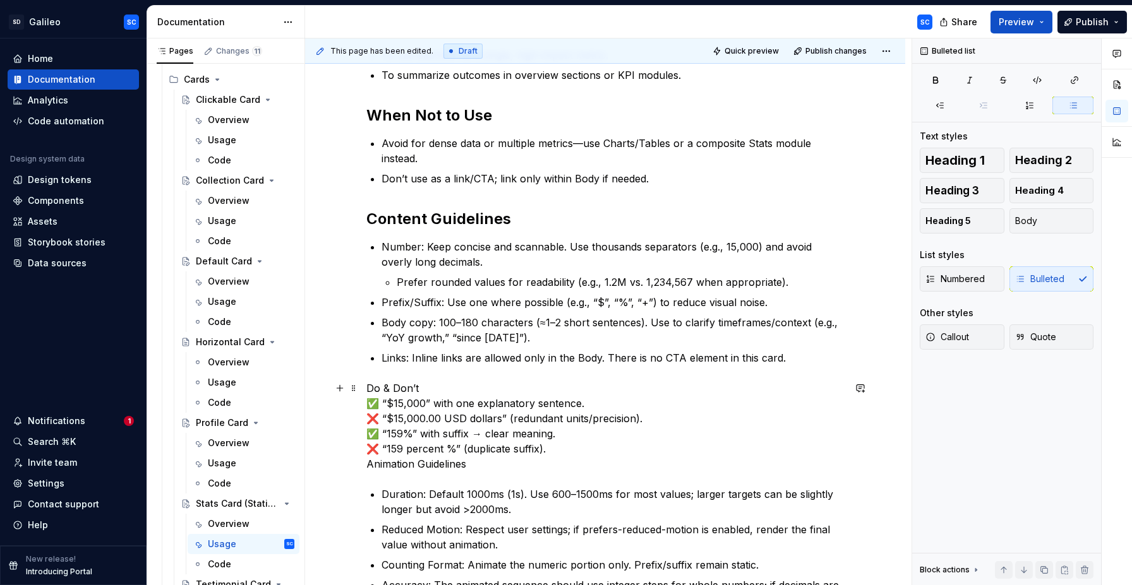
scroll to position [248, 0]
click at [410, 385] on p "Do & Don’t ✅ “$15,000” with one explanatory sentence. ❌ “$15,000.00 USD dollars…" at bounding box center [604, 425] width 477 height 91
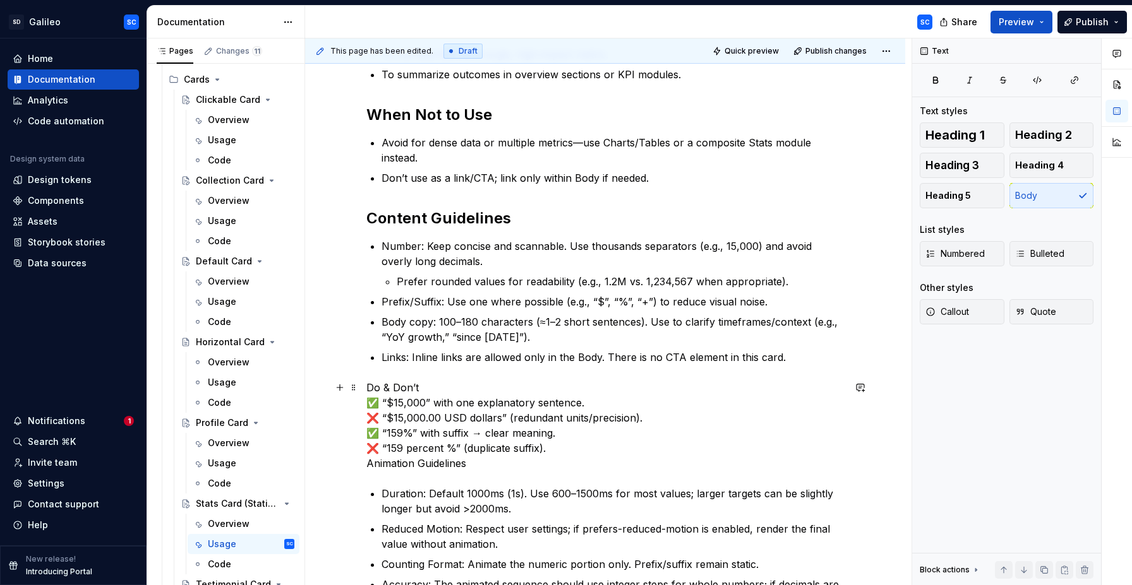
click at [424, 385] on p "Do & Don’t ✅ “$15,000” with one explanatory sentence. ❌ “$15,000.00 USD dollars…" at bounding box center [604, 425] width 477 height 91
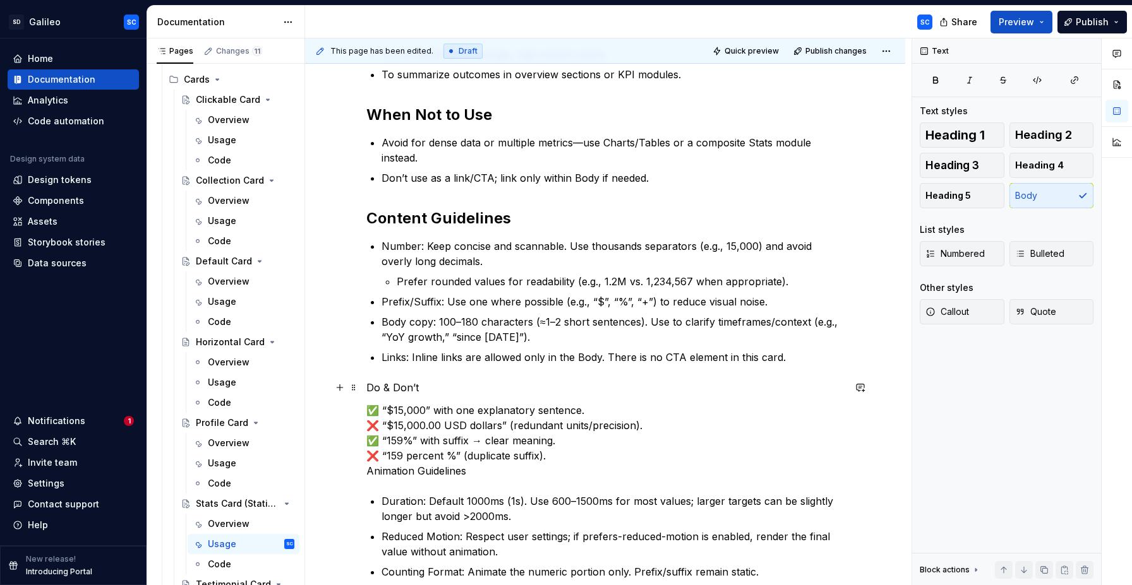
drag, startPoint x: 380, startPoint y: 388, endPoint x: 410, endPoint y: 397, distance: 30.8
click at [382, 388] on p "Do & Don’t" at bounding box center [604, 387] width 477 height 15
click at [416, 393] on p "Do’s & Don’ts" at bounding box center [604, 387] width 477 height 15
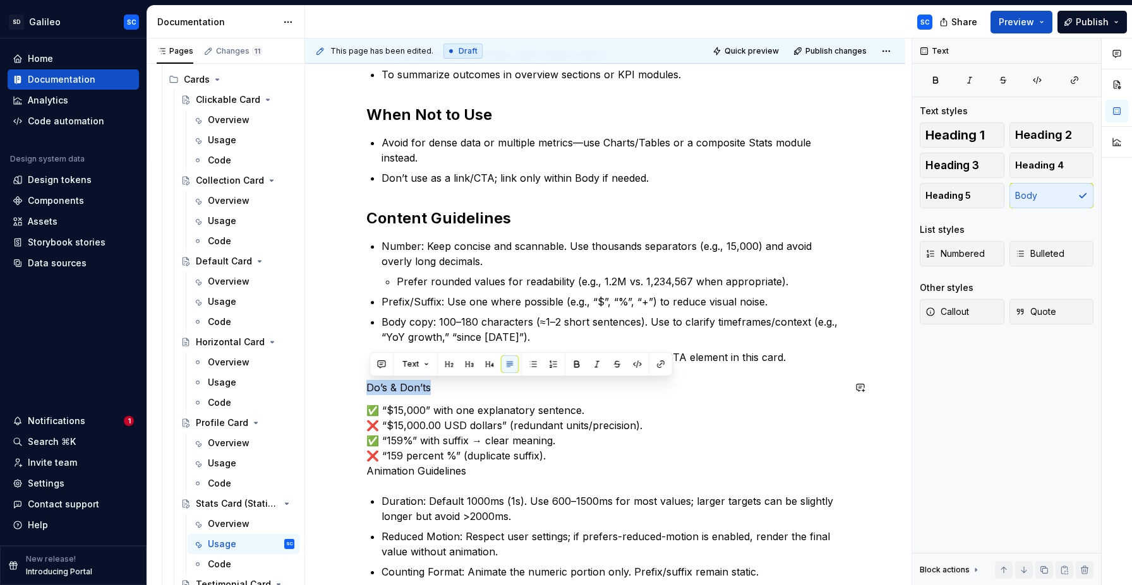
drag, startPoint x: 446, startPoint y: 362, endPoint x: 443, endPoint y: 372, distance: 10.0
click at [446, 362] on button "button" at bounding box center [449, 365] width 18 height 18
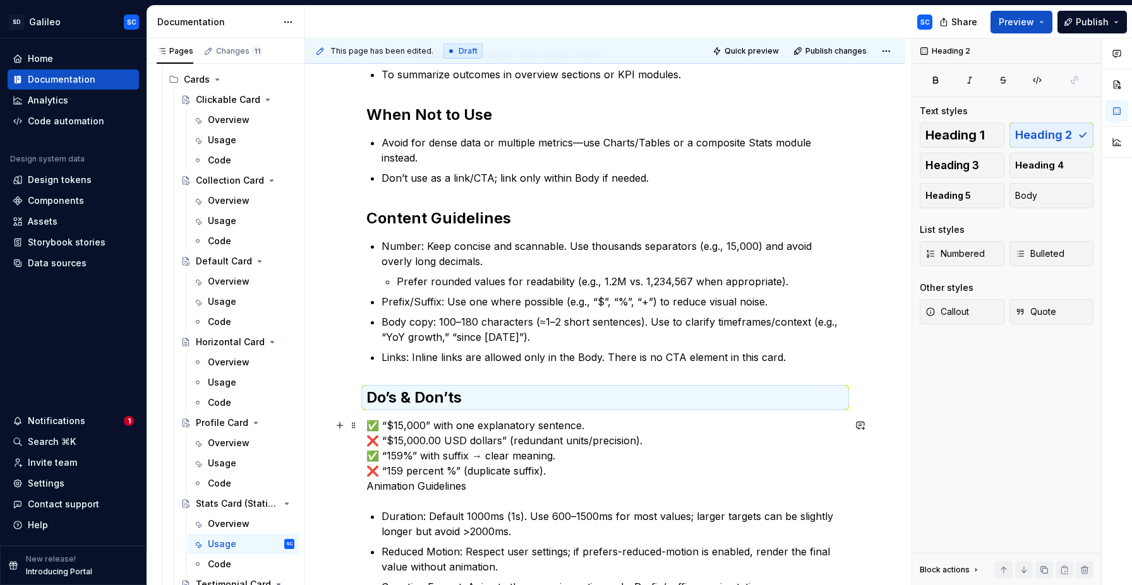
drag, startPoint x: 370, startPoint y: 426, endPoint x: 685, endPoint y: 408, distance: 315.6
click at [370, 426] on p "✅ “$15,000” with one explanatory sentence. ❌ “$15,000.00 USD dollars” (redundan…" at bounding box center [604, 456] width 477 height 76
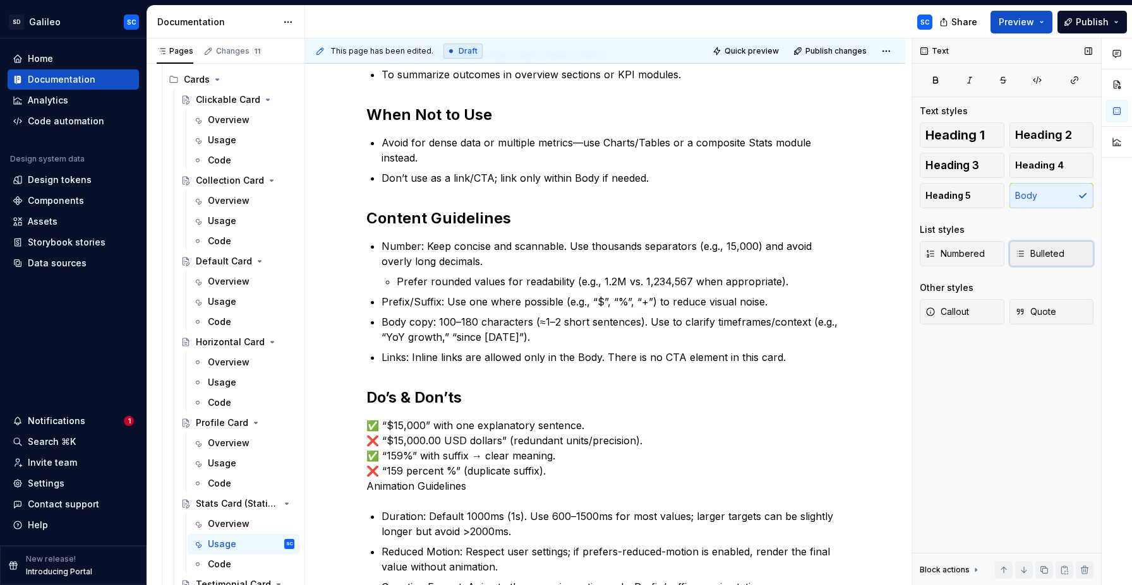
click at [1046, 253] on span "Bulleted" at bounding box center [1039, 254] width 49 height 13
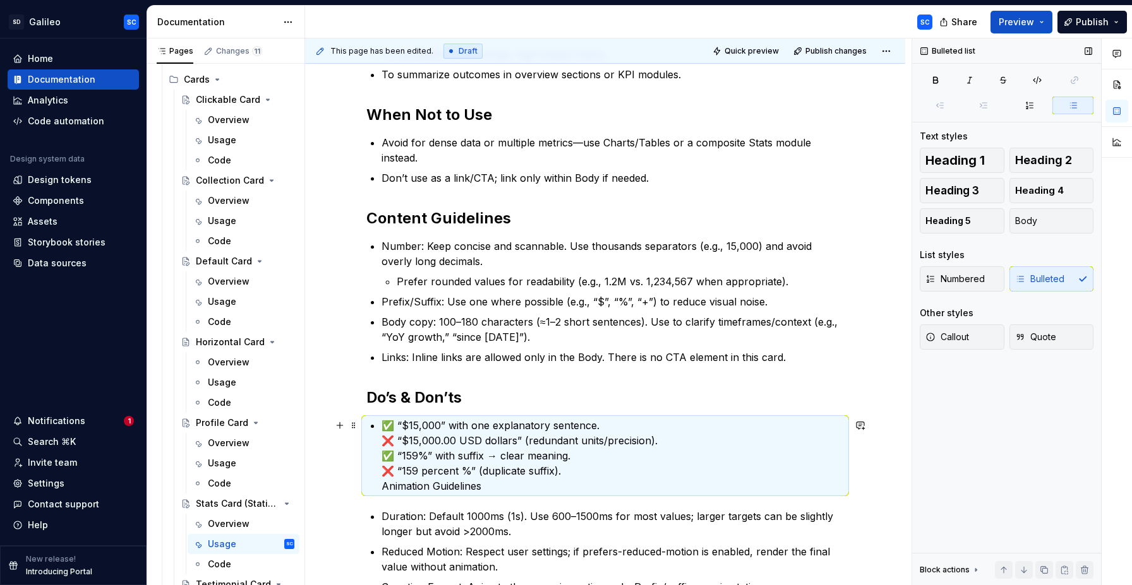
click at [386, 438] on p "✅ “$15,000” with one explanatory sentence. ❌ “$15,000.00 USD dollars” (redundan…" at bounding box center [612, 456] width 462 height 76
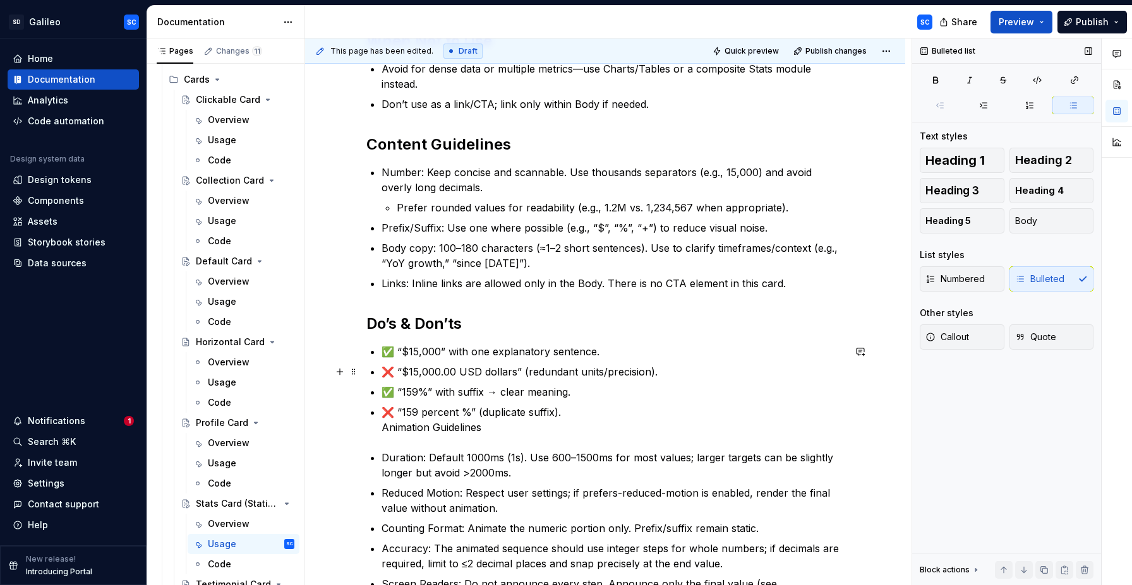
scroll to position [337, 0]
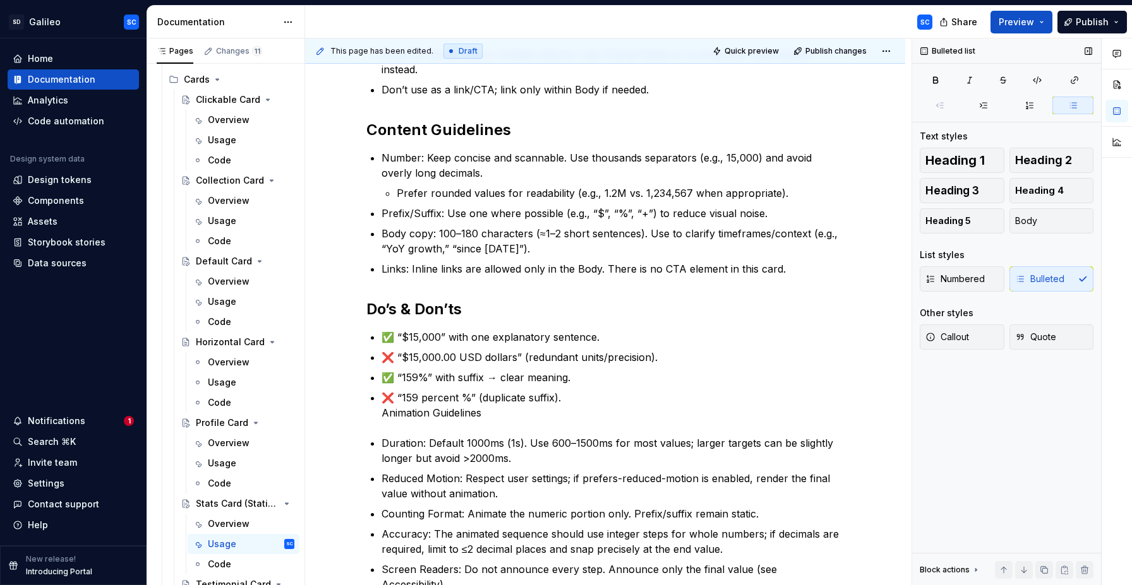
click at [1045, 280] on div "Numbered Bulleted" at bounding box center [1006, 278] width 174 height 25
click at [386, 414] on p "❌ “159 percent %” (duplicate suffix). Animation Guidelines" at bounding box center [612, 405] width 462 height 30
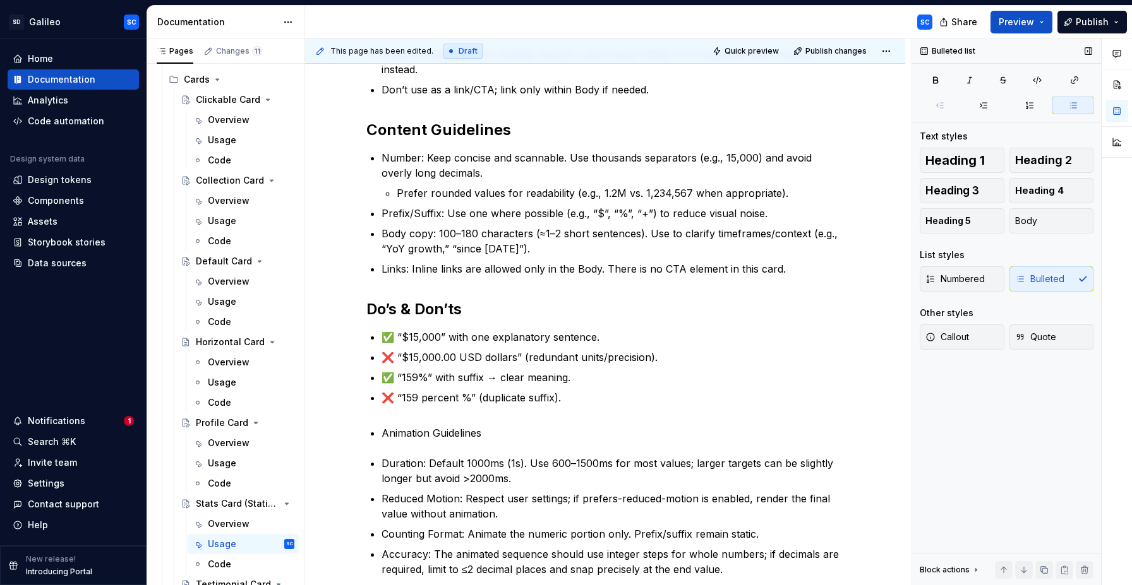
click at [1029, 283] on div "Numbered Bulleted" at bounding box center [1006, 278] width 174 height 25
click at [1039, 278] on div "Numbered Bulleted" at bounding box center [1006, 278] width 174 height 25
click at [384, 433] on div "When to Use To call attention to a single, high-impact metric. To summarize out…" at bounding box center [604, 596] width 477 height 1336
click at [395, 420] on p "❌ “159 percent %” (duplicate suffix)." at bounding box center [612, 405] width 462 height 30
click at [413, 439] on p "Animation Guidelines" at bounding box center [612, 433] width 462 height 15
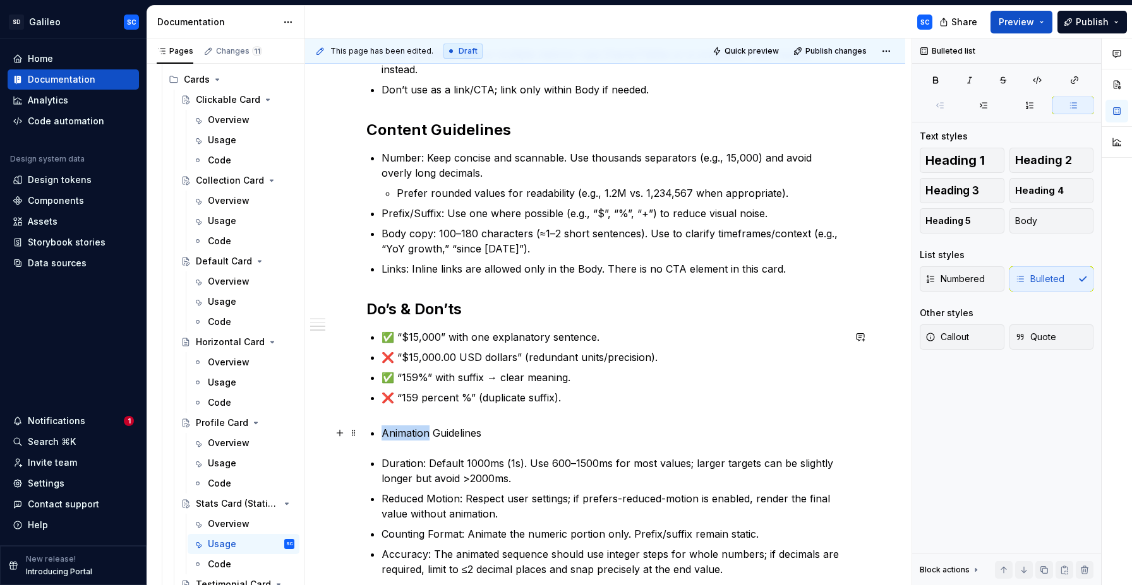
click at [413, 439] on p "Animation Guidelines" at bounding box center [612, 433] width 462 height 15
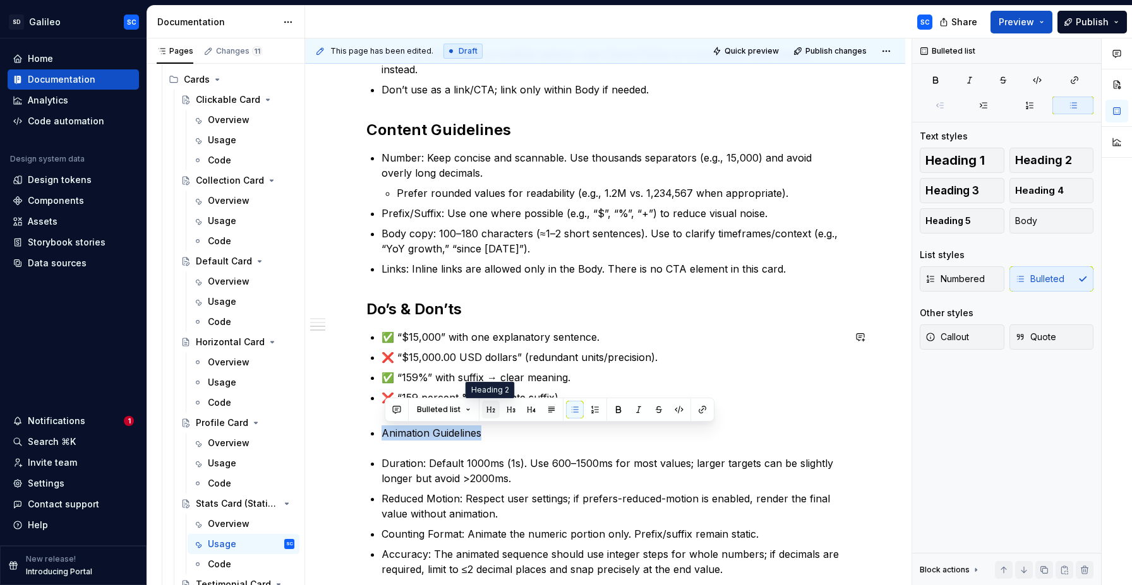
click at [489, 413] on button "button" at bounding box center [491, 410] width 18 height 18
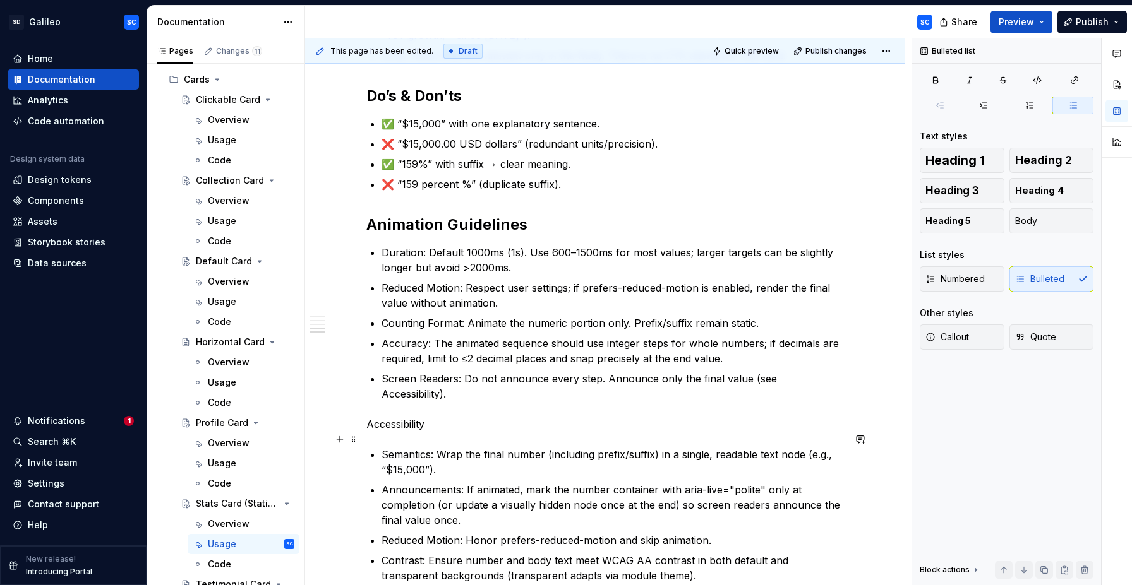
scroll to position [557, 0]
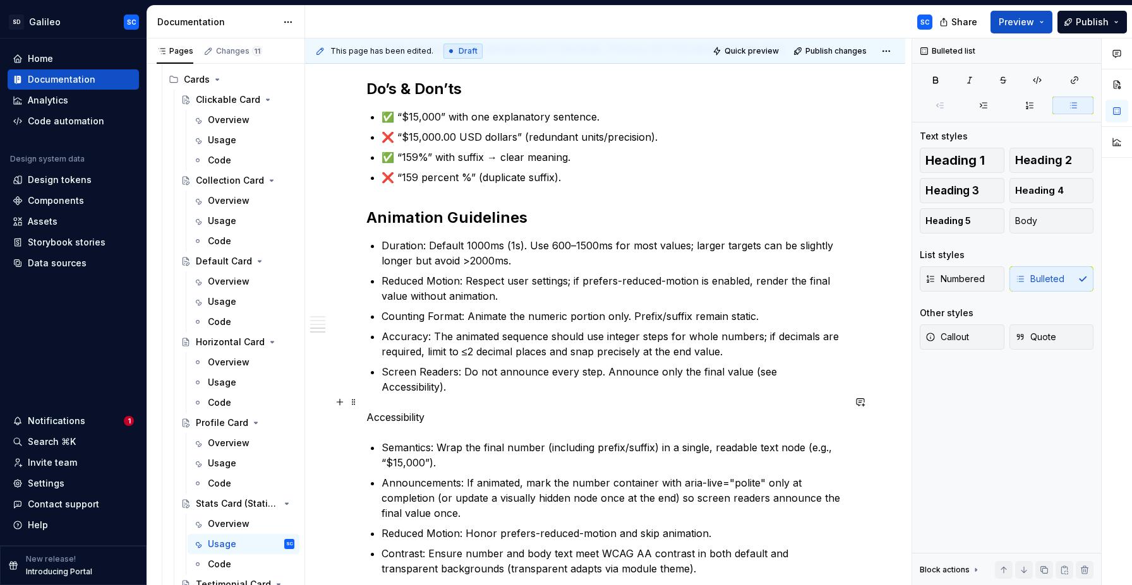
click at [399, 410] on p "Accessibility" at bounding box center [604, 417] width 477 height 15
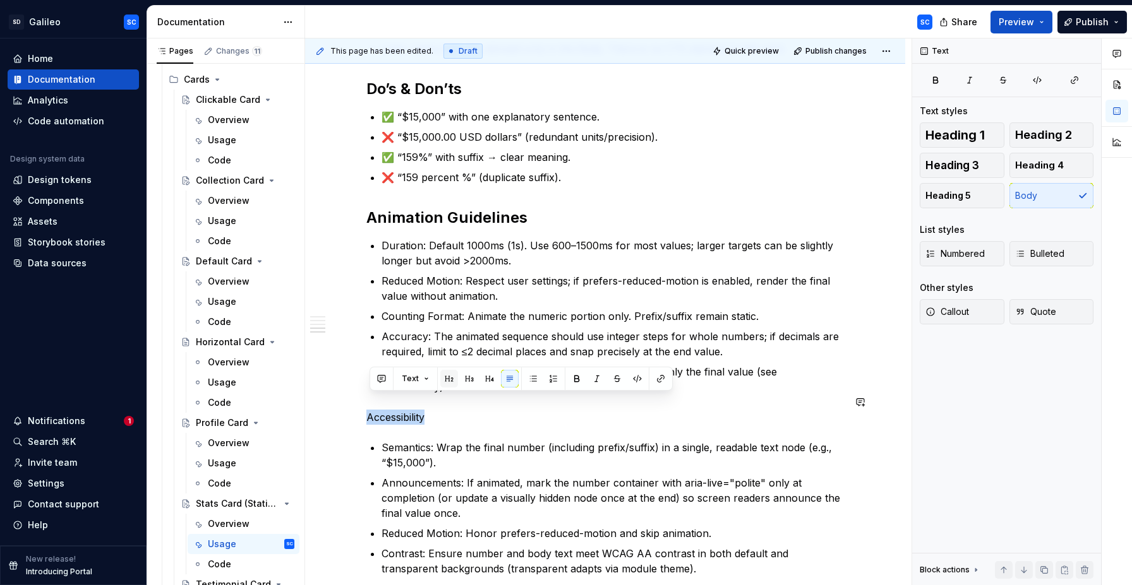
click at [446, 378] on button "button" at bounding box center [449, 379] width 18 height 18
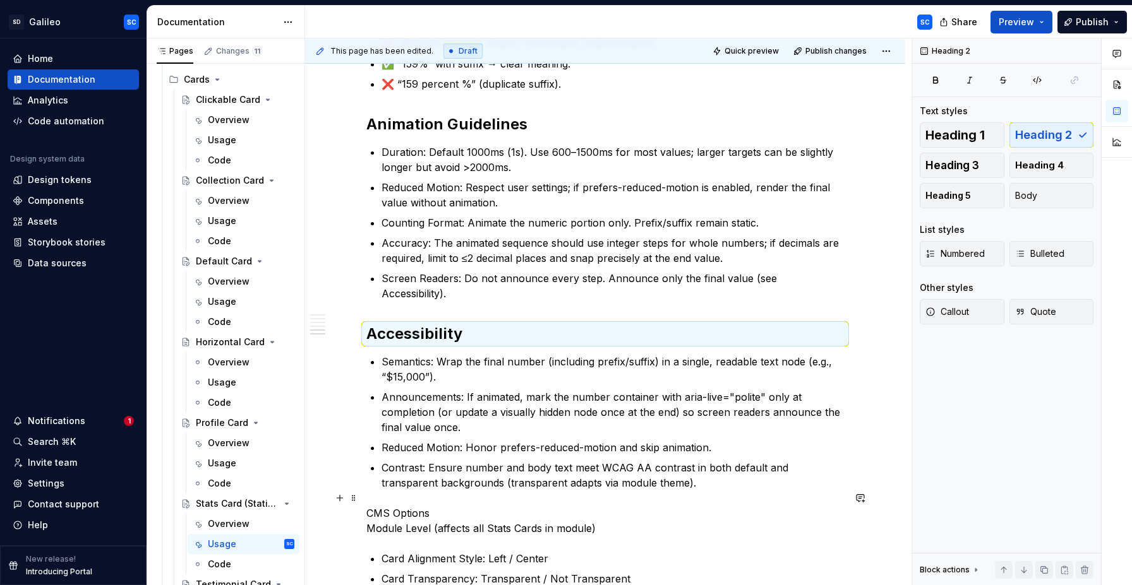
scroll to position [768, 0]
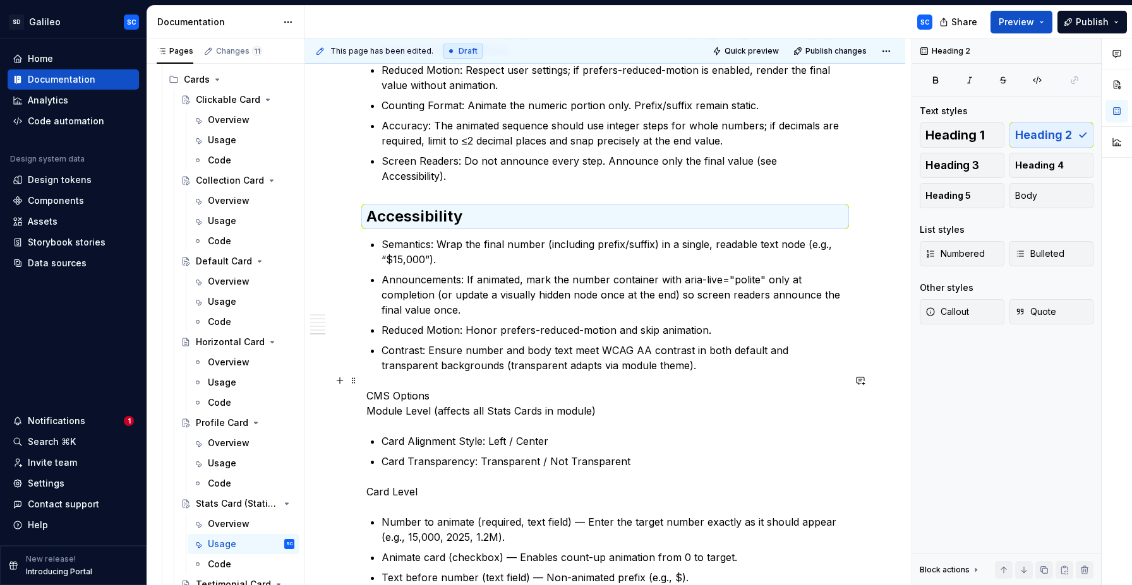
click at [441, 388] on p "CMS Options Module Level (affects all Stats Cards in module)" at bounding box center [604, 403] width 477 height 30
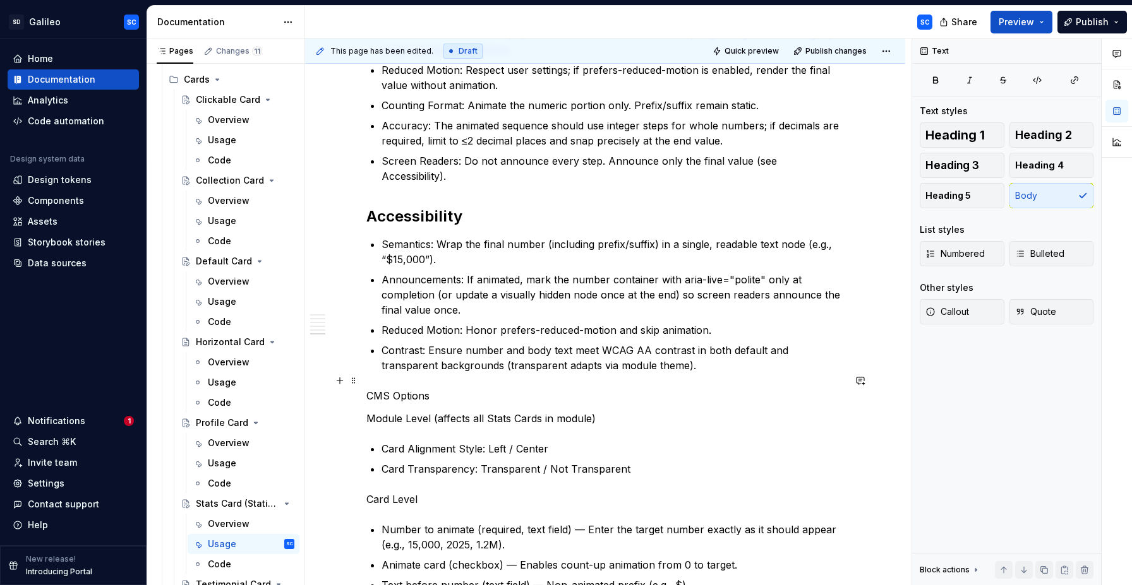
click at [413, 388] on p "CMS Options" at bounding box center [604, 395] width 477 height 15
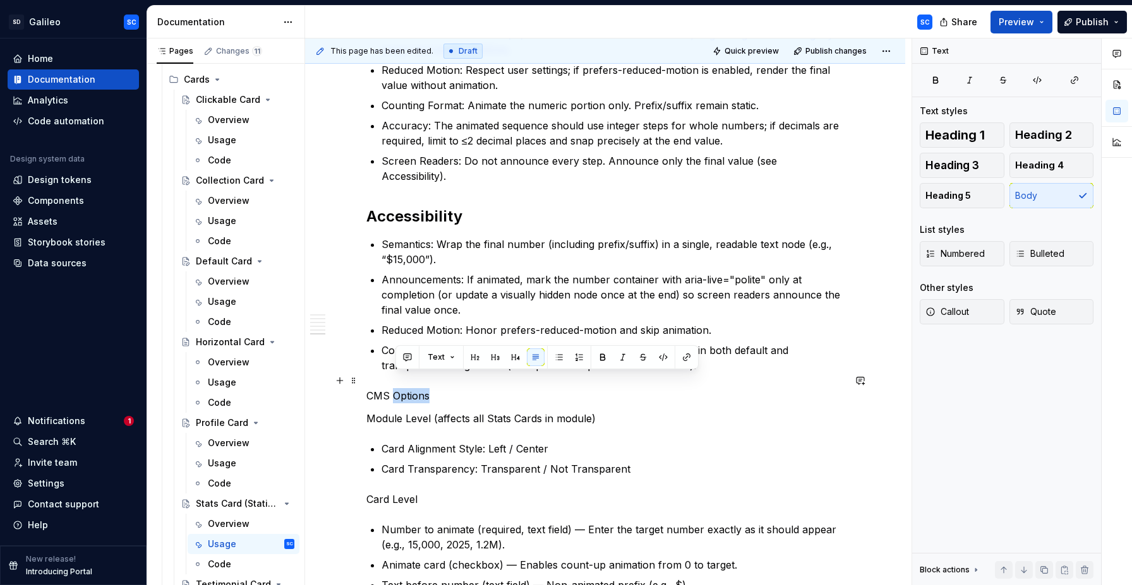
click at [413, 388] on p "CMS Options" at bounding box center [604, 395] width 477 height 15
drag, startPoint x: 447, startPoint y: 356, endPoint x: 445, endPoint y: 363, distance: 7.2
click at [447, 357] on button "button" at bounding box center [449, 358] width 18 height 18
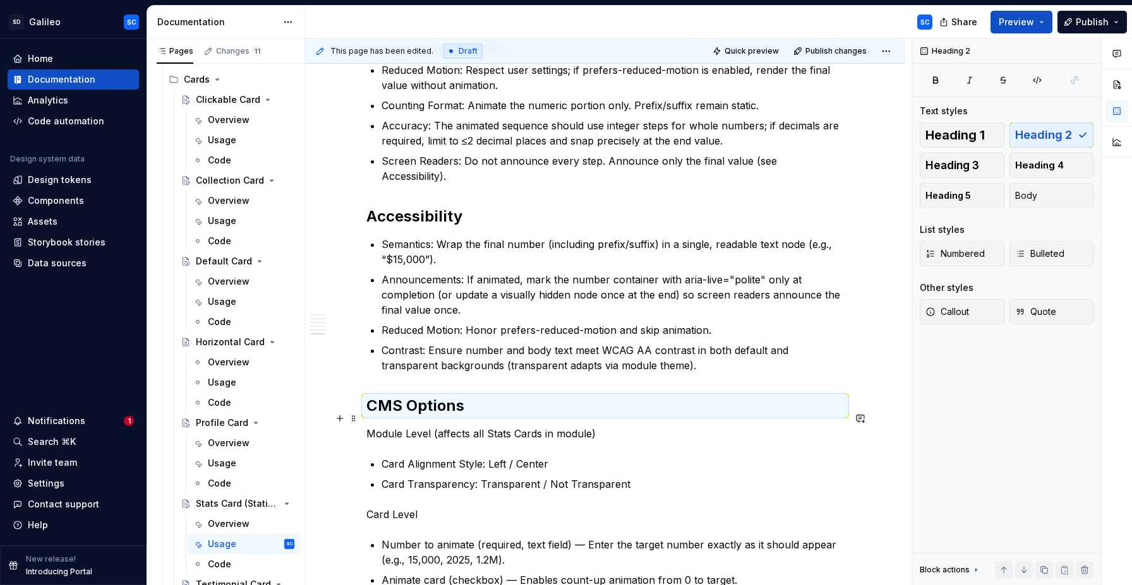
click at [426, 426] on p "Module Level (affects all Stats Cards in module)" at bounding box center [604, 433] width 477 height 15
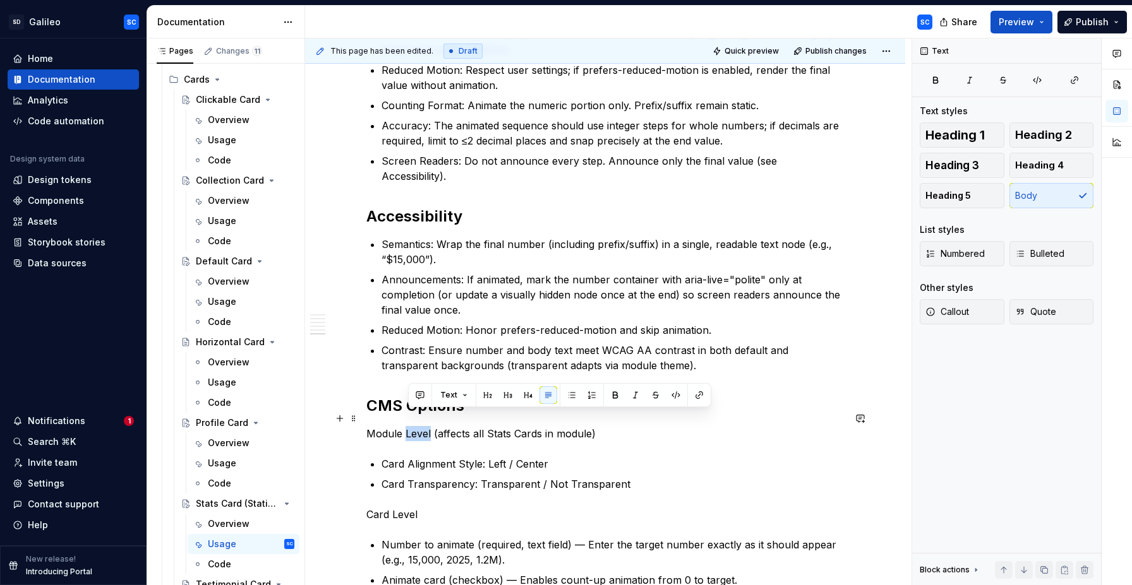
click at [426, 426] on p "Module Level (affects all Stats Cards in module)" at bounding box center [604, 433] width 477 height 15
drag, startPoint x: 470, startPoint y: 395, endPoint x: 494, endPoint y: 443, distance: 53.4
click at [470, 395] on button "button" at bounding box center [469, 395] width 18 height 18
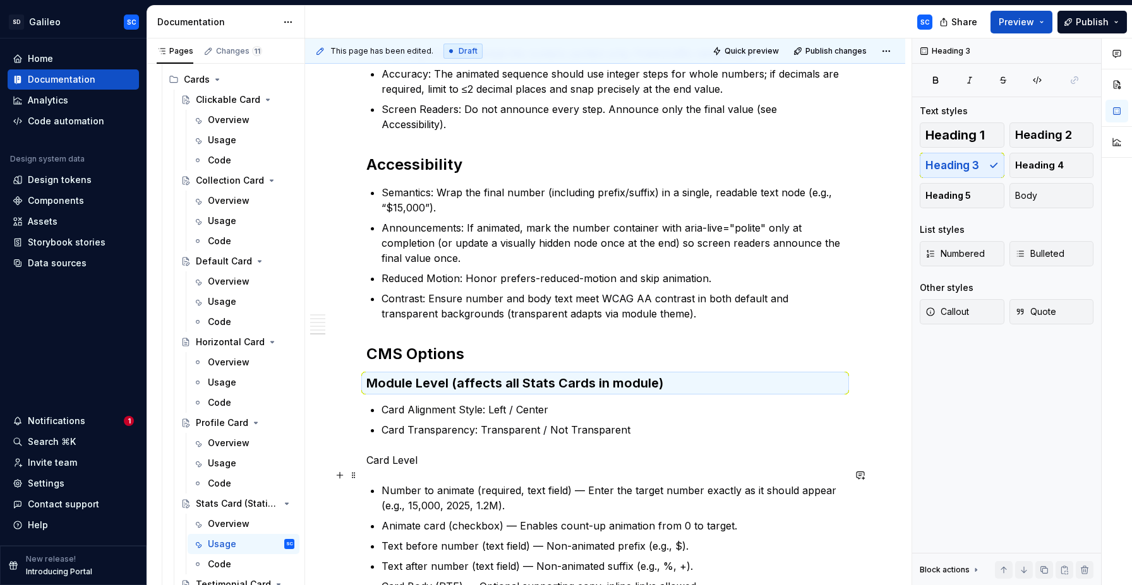
scroll to position [822, 0]
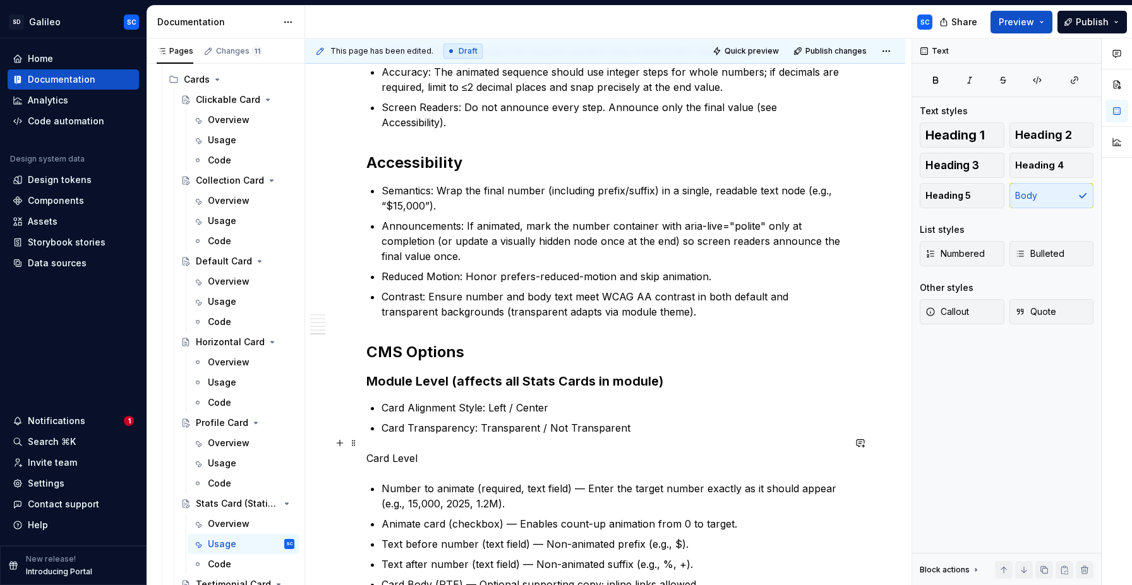
click at [405, 451] on p "Card Level" at bounding box center [604, 458] width 477 height 15
drag, startPoint x: 405, startPoint y: 443, endPoint x: 450, endPoint y: 434, distance: 45.0
click at [381, 451] on p "Card Level" at bounding box center [604, 458] width 477 height 15
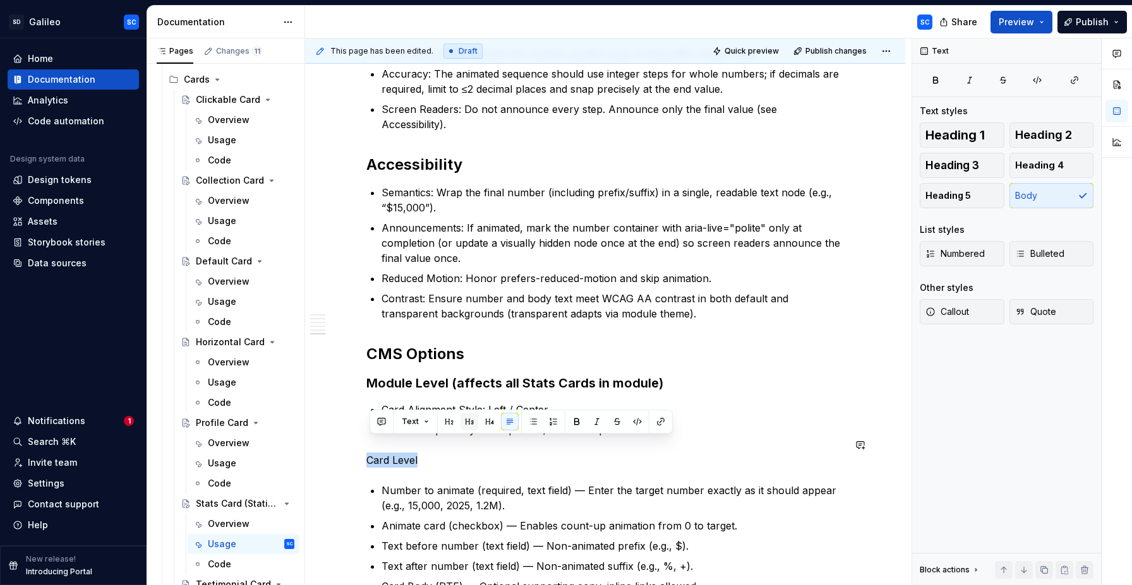
click at [469, 427] on button "button" at bounding box center [469, 422] width 18 height 18
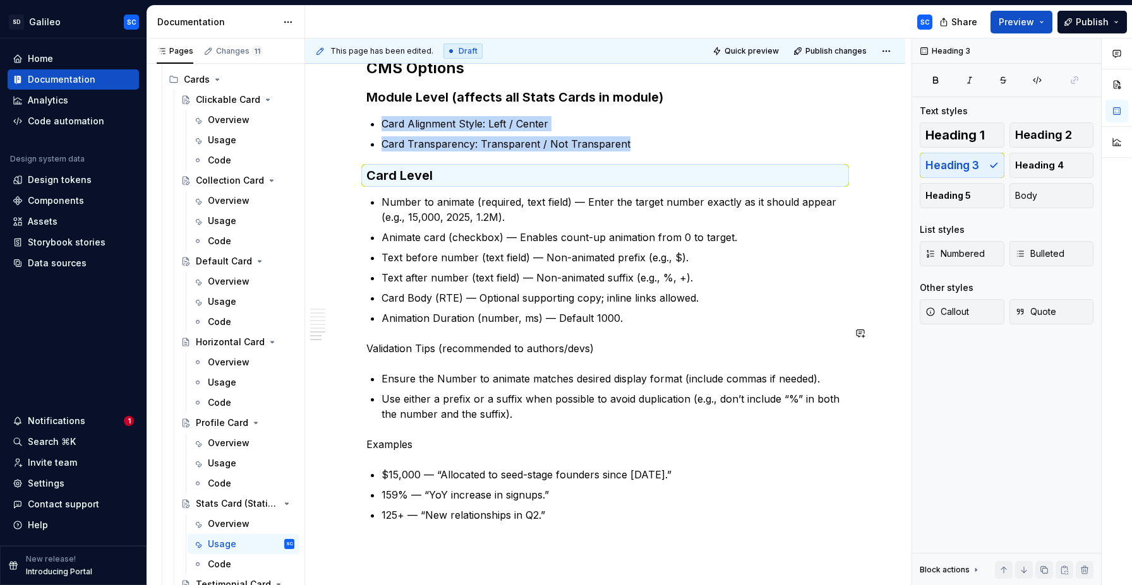
scroll to position [1122, 0]
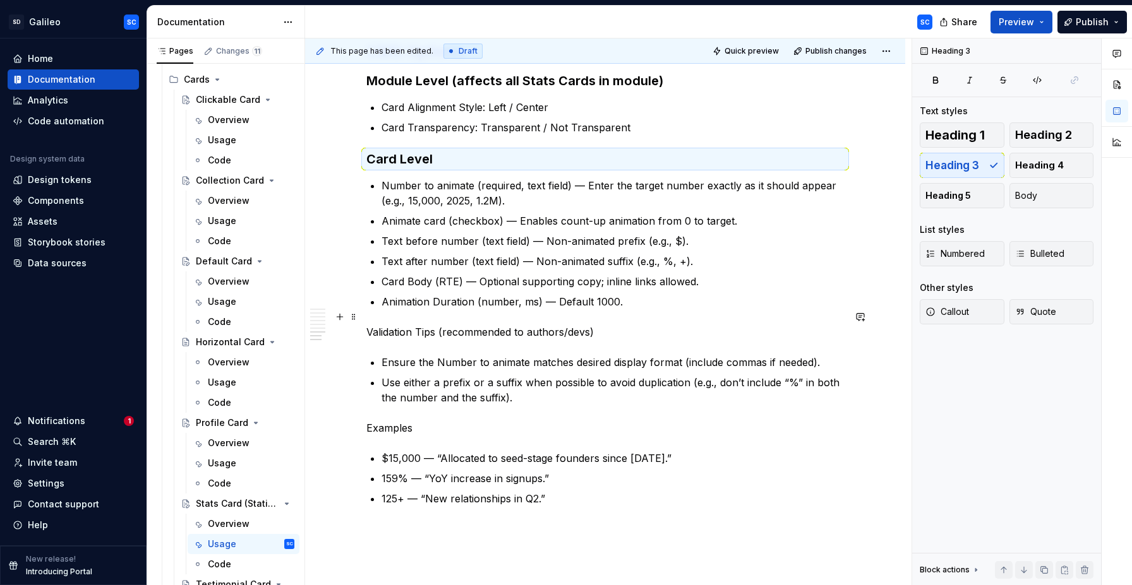
click at [394, 325] on p "Validation Tips (recommended to authors/devs)" at bounding box center [604, 332] width 477 height 15
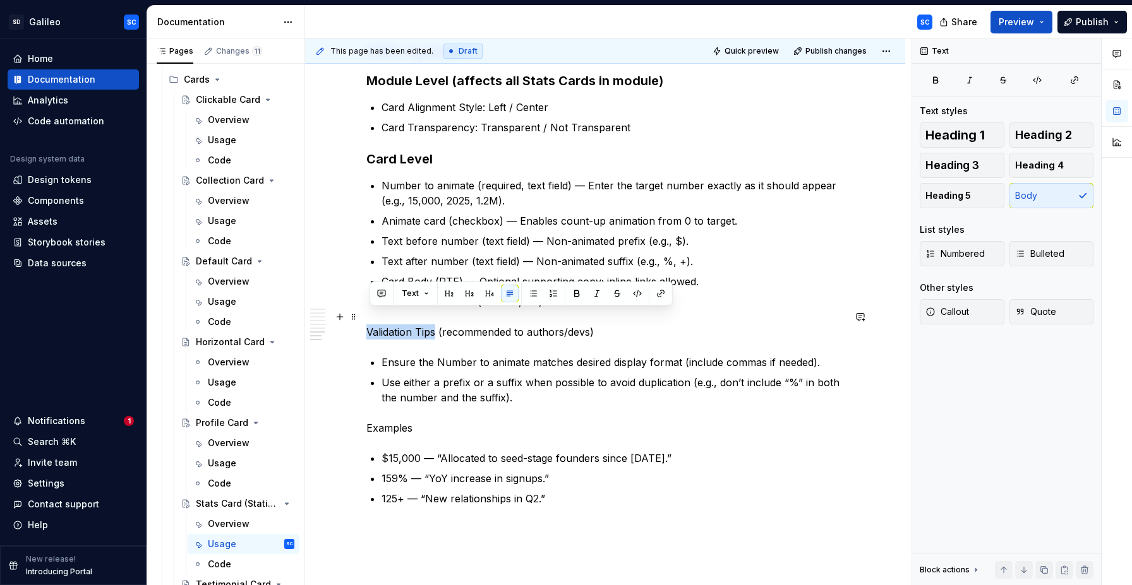
drag, startPoint x: 394, startPoint y: 319, endPoint x: 434, endPoint y: 320, distance: 40.4
click at [434, 325] on p "Validation Tips (recommended to authors/devs)" at bounding box center [604, 332] width 477 height 15
click at [443, 293] on button "button" at bounding box center [449, 294] width 18 height 18
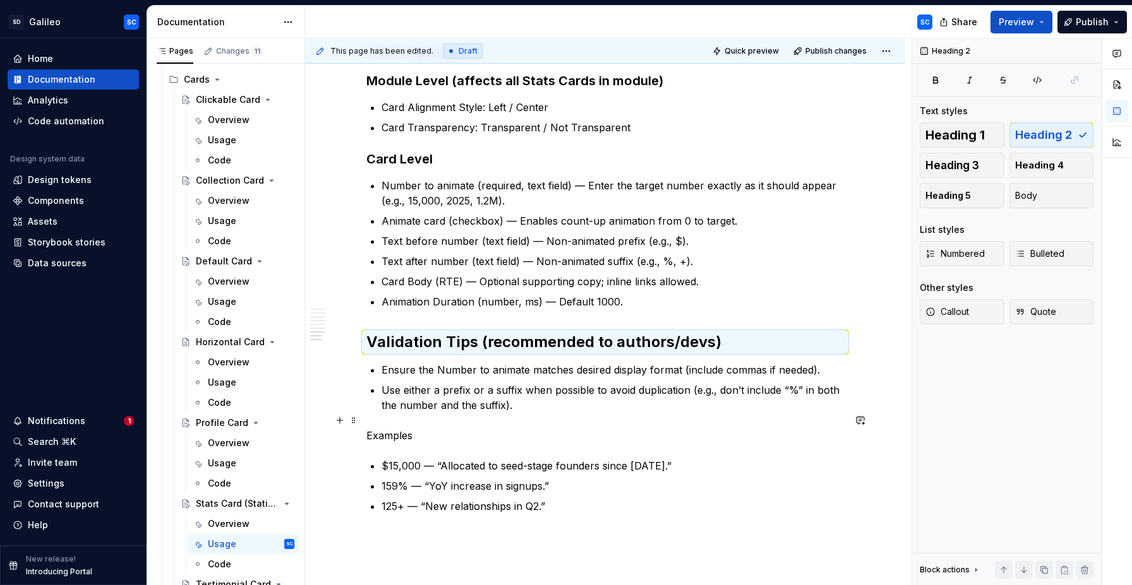
click at [406, 428] on p "Examples" at bounding box center [604, 435] width 477 height 15
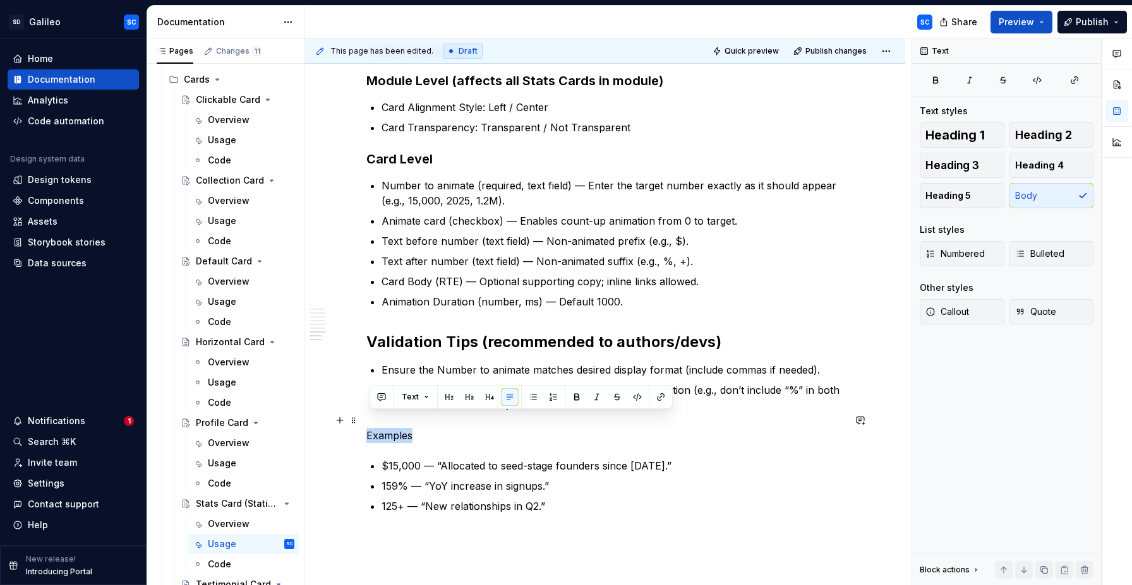
click at [406, 428] on p "Examples" at bounding box center [604, 435] width 477 height 15
click at [445, 397] on button "button" at bounding box center [449, 397] width 18 height 18
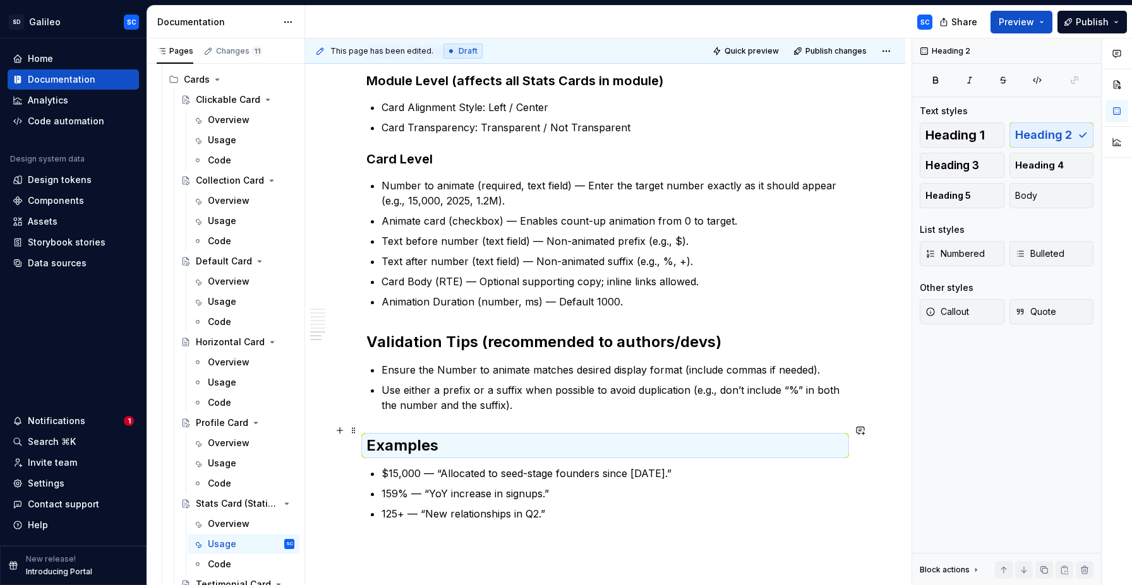
click at [566, 436] on h2 "Examples" at bounding box center [604, 446] width 477 height 20
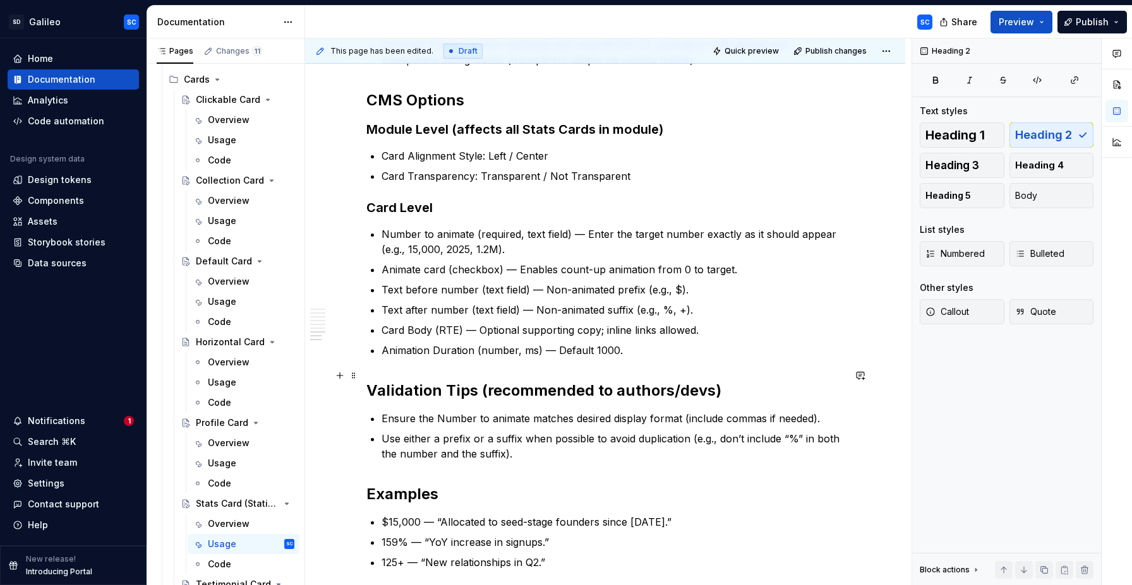
scroll to position [1023, 0]
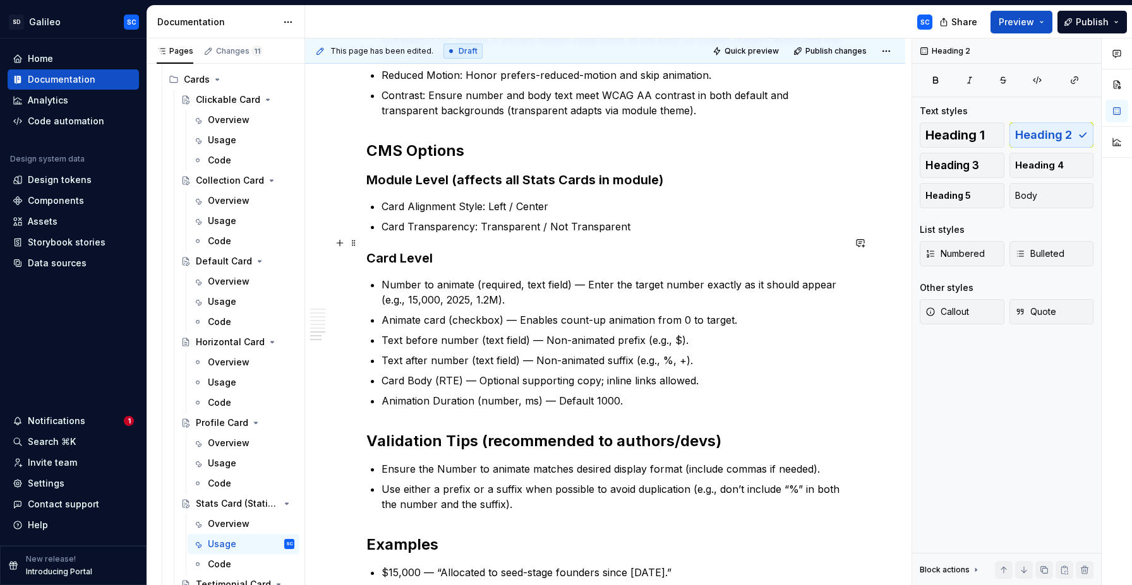
click at [369, 249] on h3 "Card Level" at bounding box center [604, 258] width 477 height 18
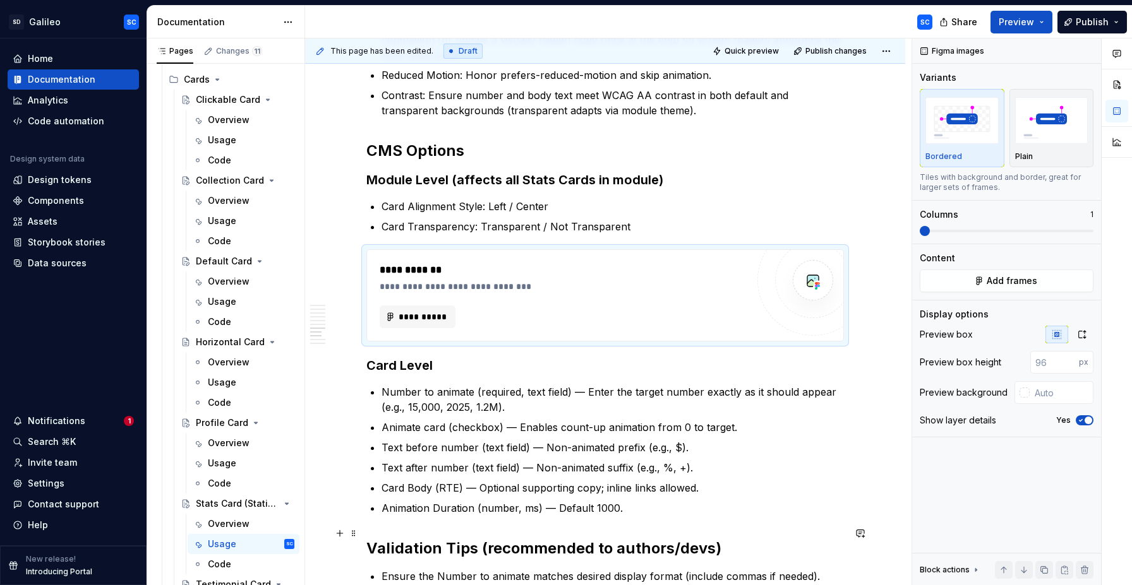
click at [374, 539] on h2 "Validation Tips (recommended to authors/devs)" at bounding box center [604, 549] width 477 height 20
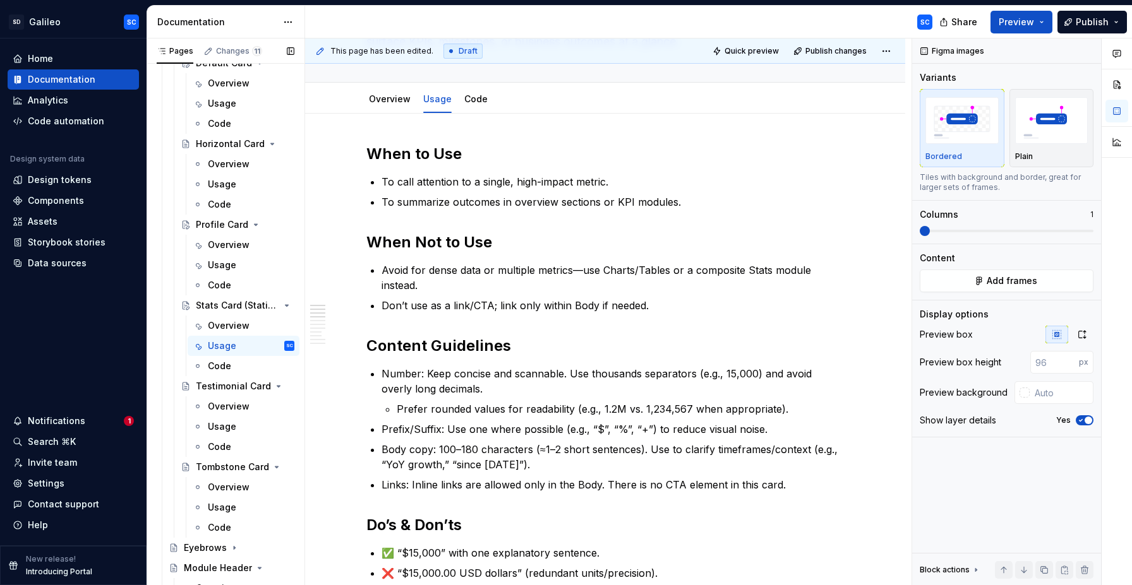
scroll to position [0, 0]
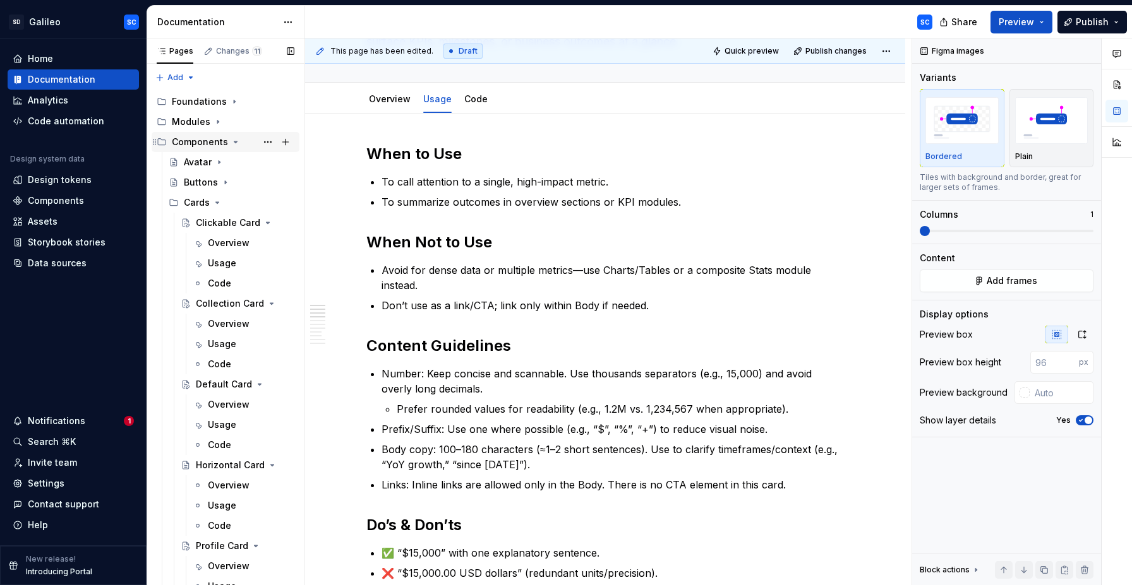
type textarea "*"
